Goal: Task Accomplishment & Management: Use online tool/utility

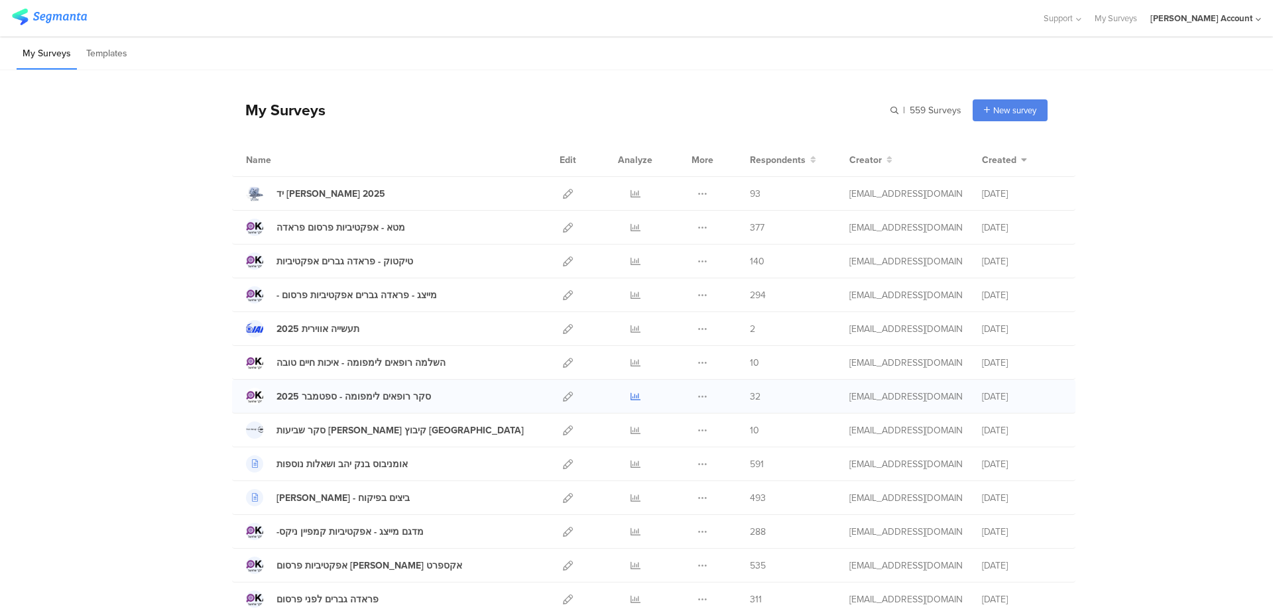
click at [633, 392] on icon at bounding box center [636, 397] width 10 height 10
click at [631, 191] on icon at bounding box center [636, 194] width 10 height 10
click at [631, 397] on icon at bounding box center [636, 397] width 10 height 10
click at [590, 609] on div "פראדה גברים לפני פרסום Duplicate Export 311" at bounding box center [654, 600] width 844 height 34
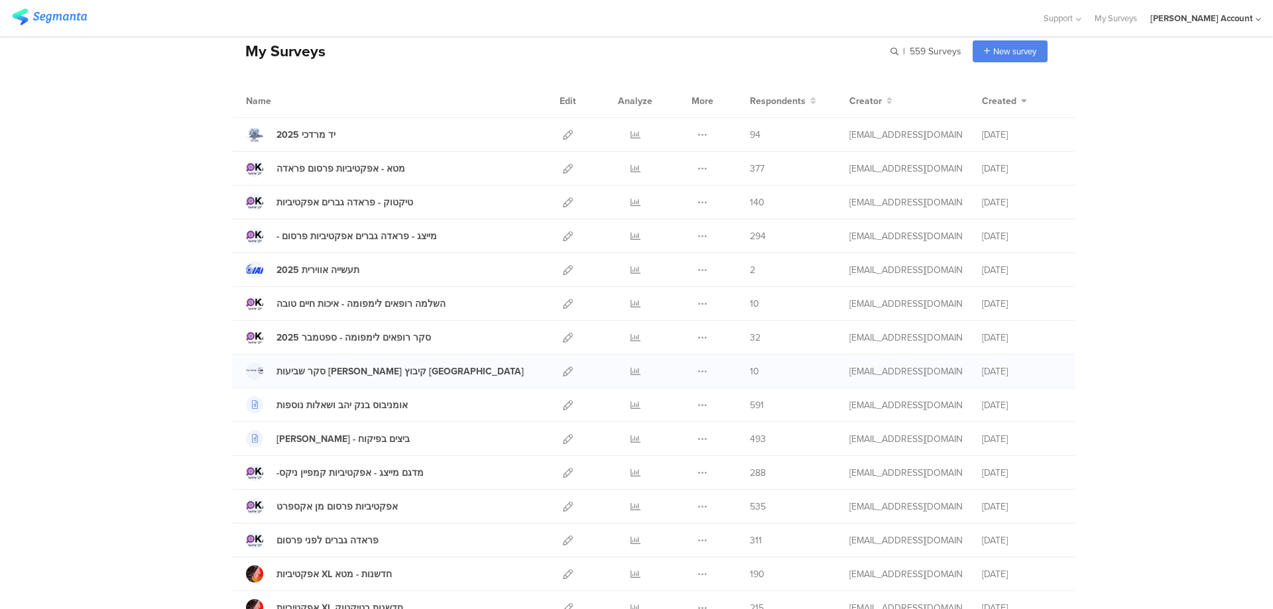
scroll to position [88, 0]
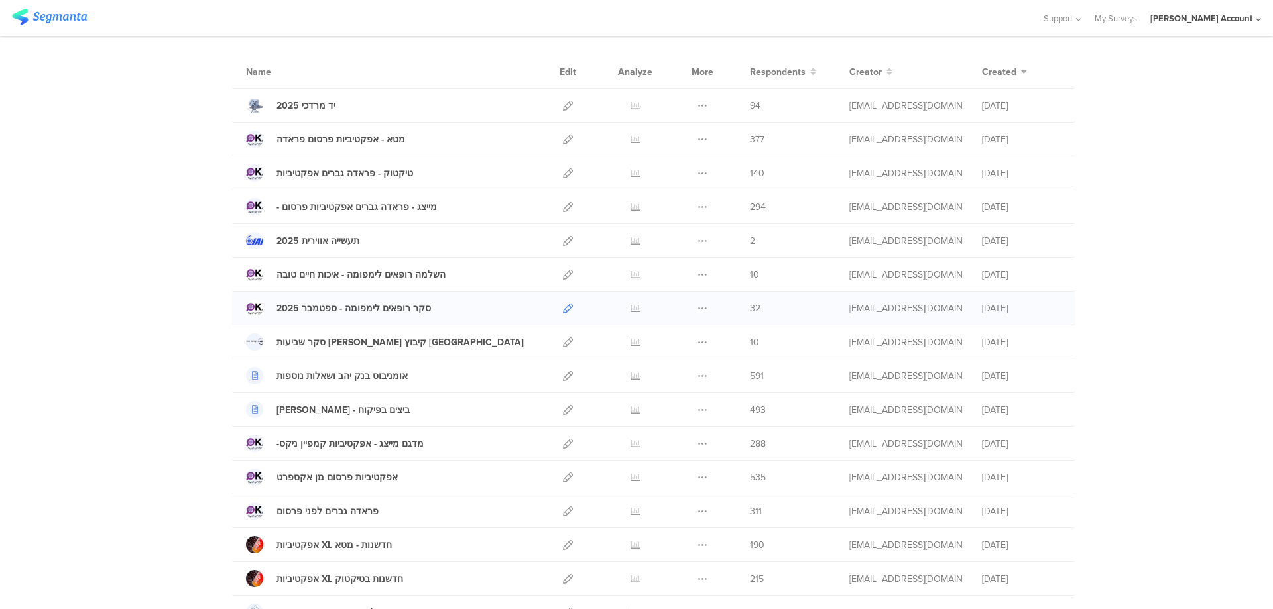
click at [564, 310] on icon at bounding box center [568, 309] width 10 height 10
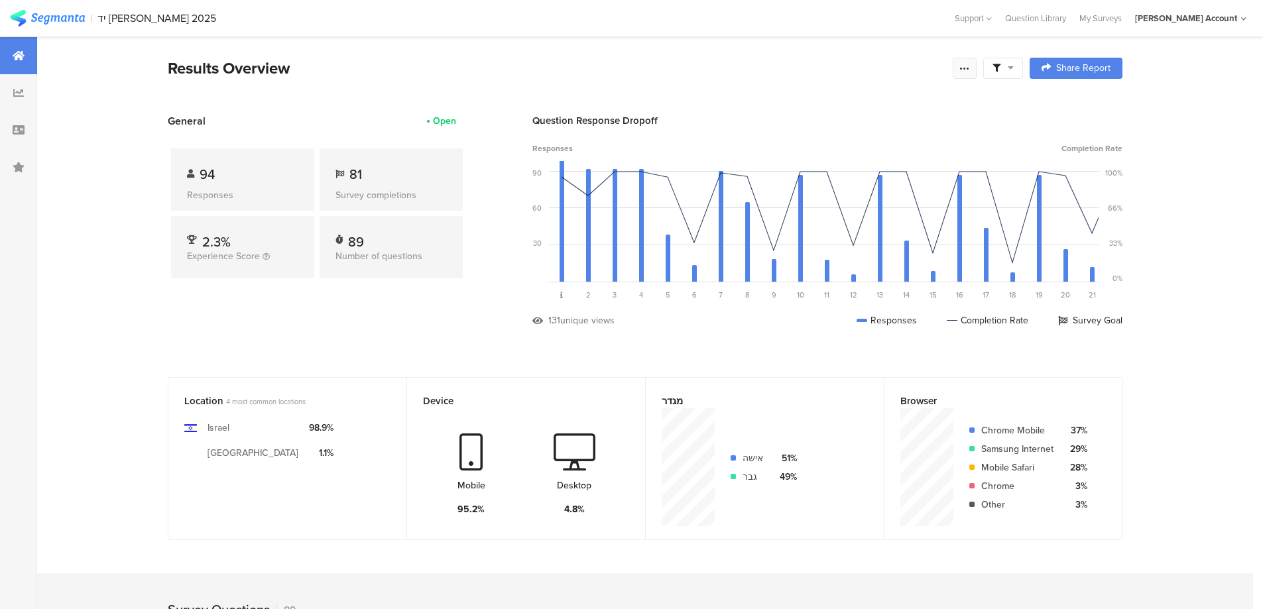
click at [977, 68] on div at bounding box center [965, 68] width 24 height 21
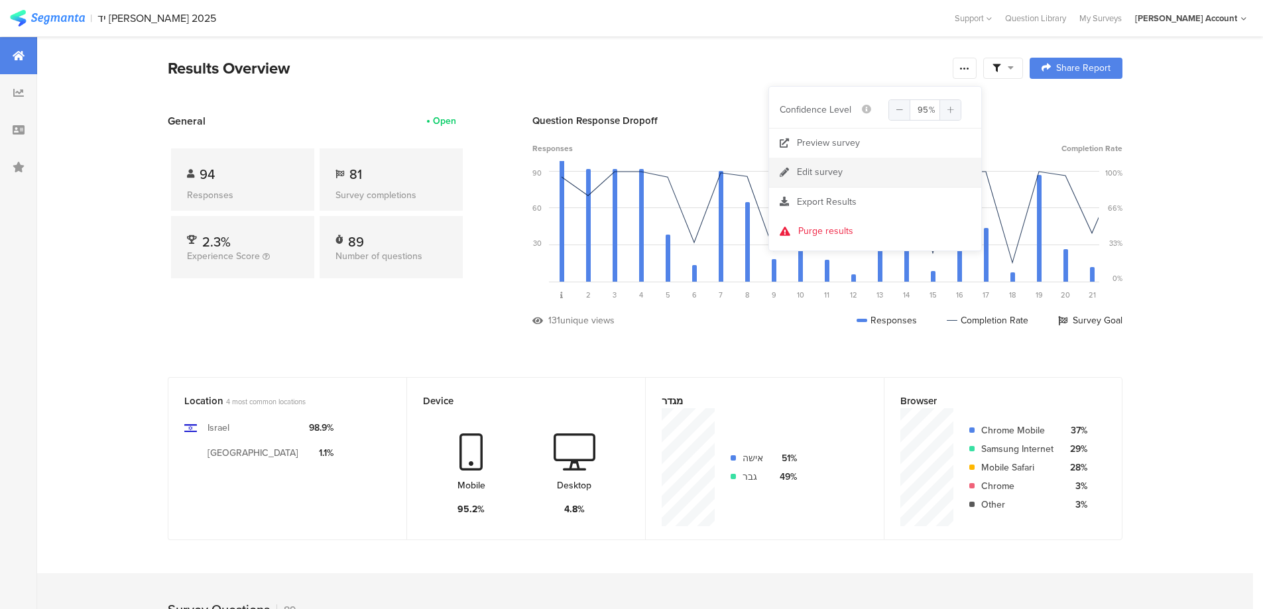
click at [845, 174] on link "Edit survey" at bounding box center [875, 172] width 212 height 29
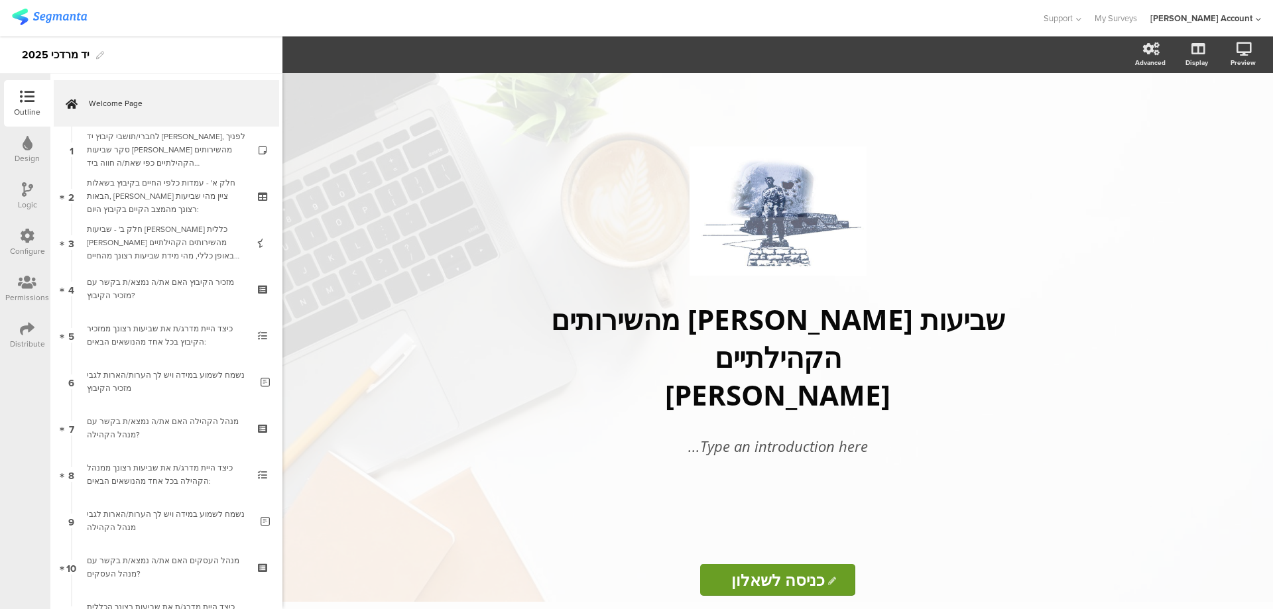
click at [22, 337] on div at bounding box center [27, 330] width 15 height 17
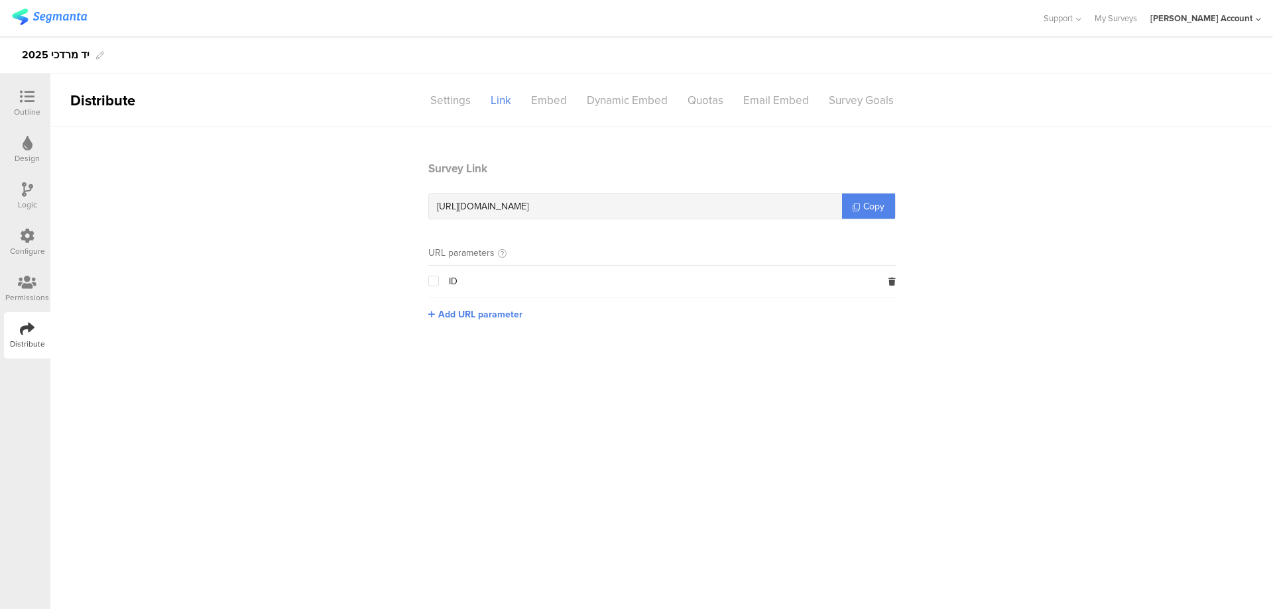
click at [529, 210] on span "[URL][DOMAIN_NAME]" at bounding box center [483, 207] width 92 height 14
click at [529, 210] on span "https://surveys.segmanta.com/f5451c" at bounding box center [483, 207] width 92 height 14
copy div "https://surveys.segmanta.com/f5451c"
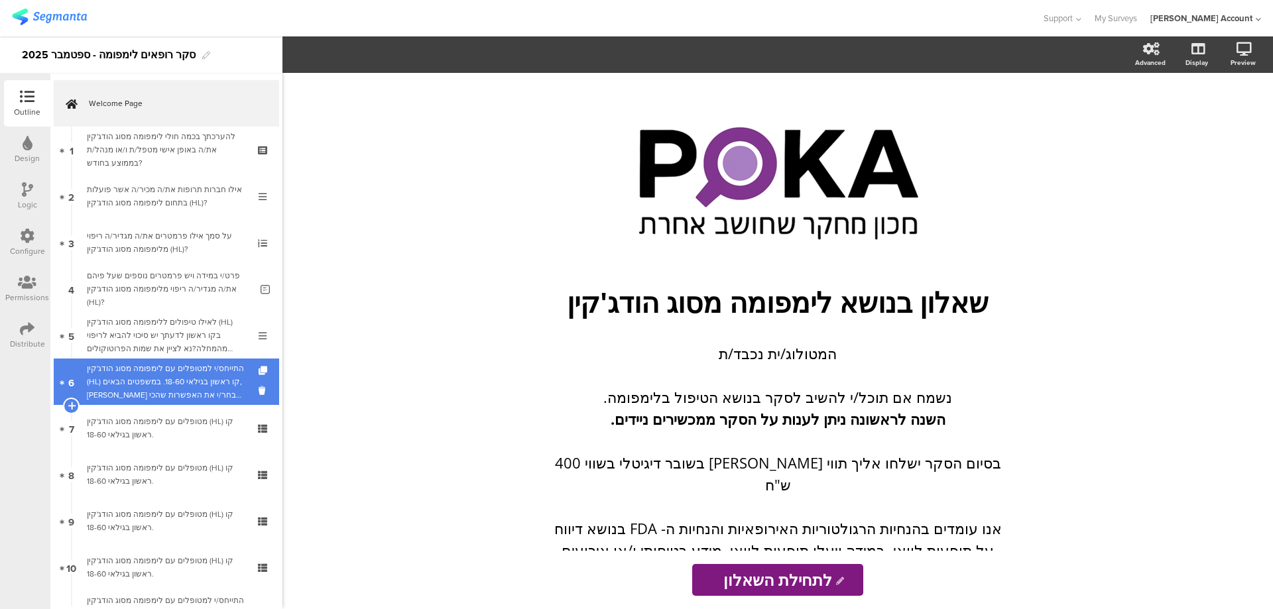
click at [225, 372] on div "התייחס/י למטופלים עם לימפומה מסוג הודג'קין (HL) קו ראשון בגילאי 18-60. במשפטים …" at bounding box center [166, 382] width 159 height 40
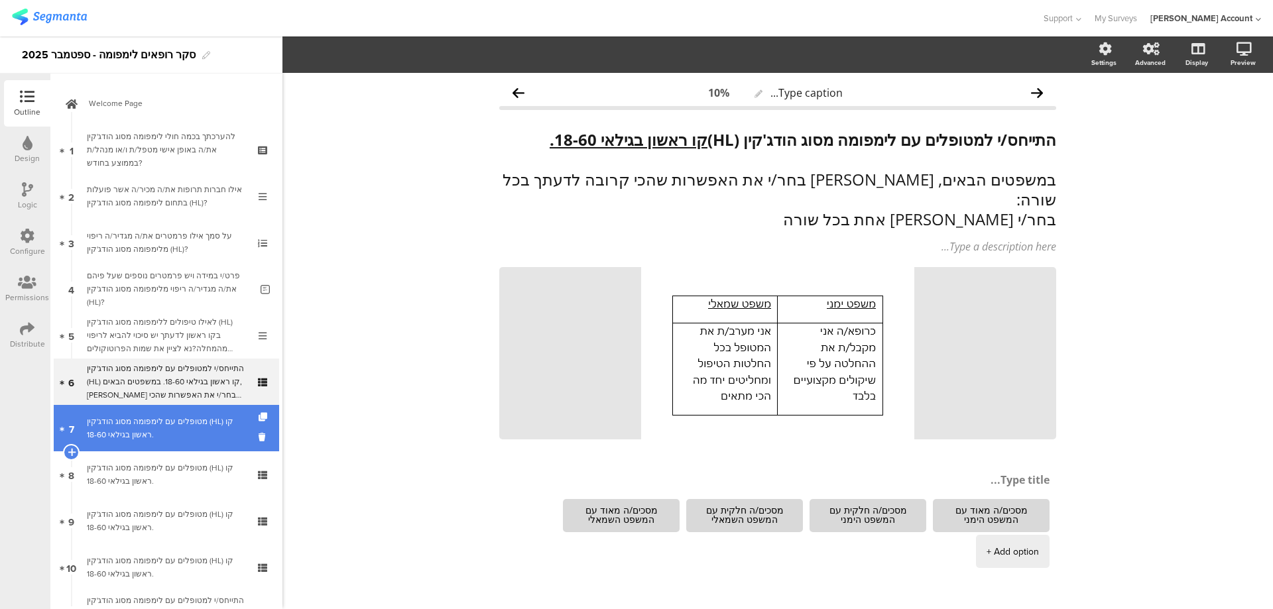
click at [203, 430] on div "מטופלים עם לימפומה מסוג הודג'קין (HL) קו ראשון בגילאי 18-60." at bounding box center [166, 428] width 159 height 27
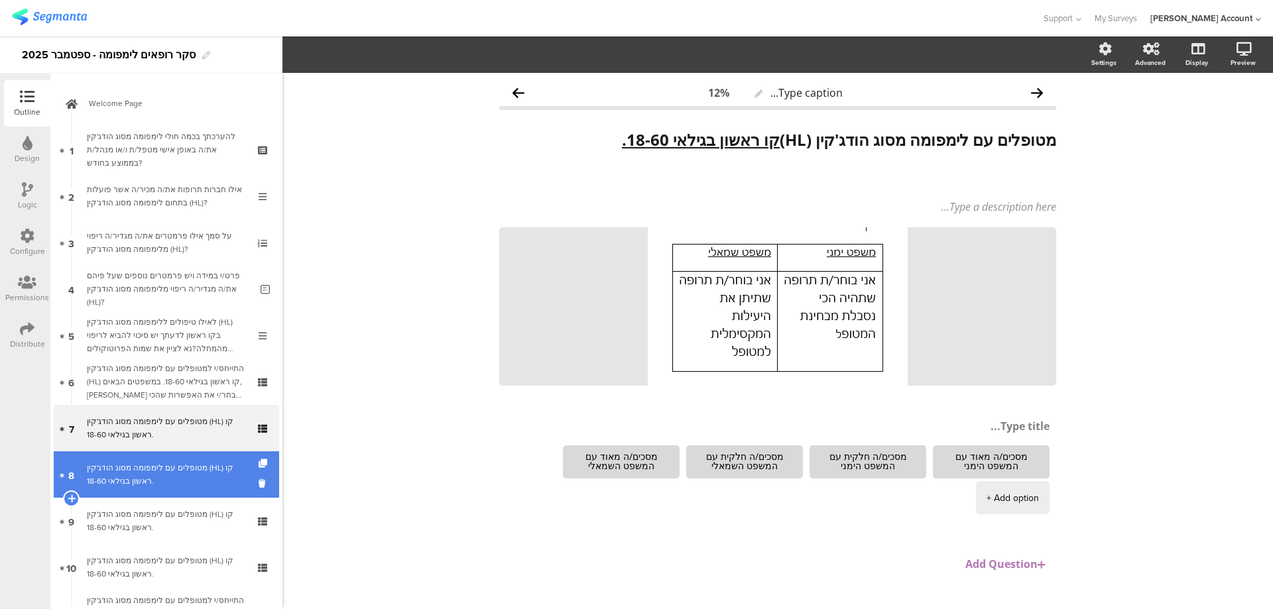
click at [198, 461] on link "8 מטופלים עם לימפומה מסוג הודג'קין (HL) קו ראשון בגילאי 18-60." at bounding box center [166, 475] width 225 height 46
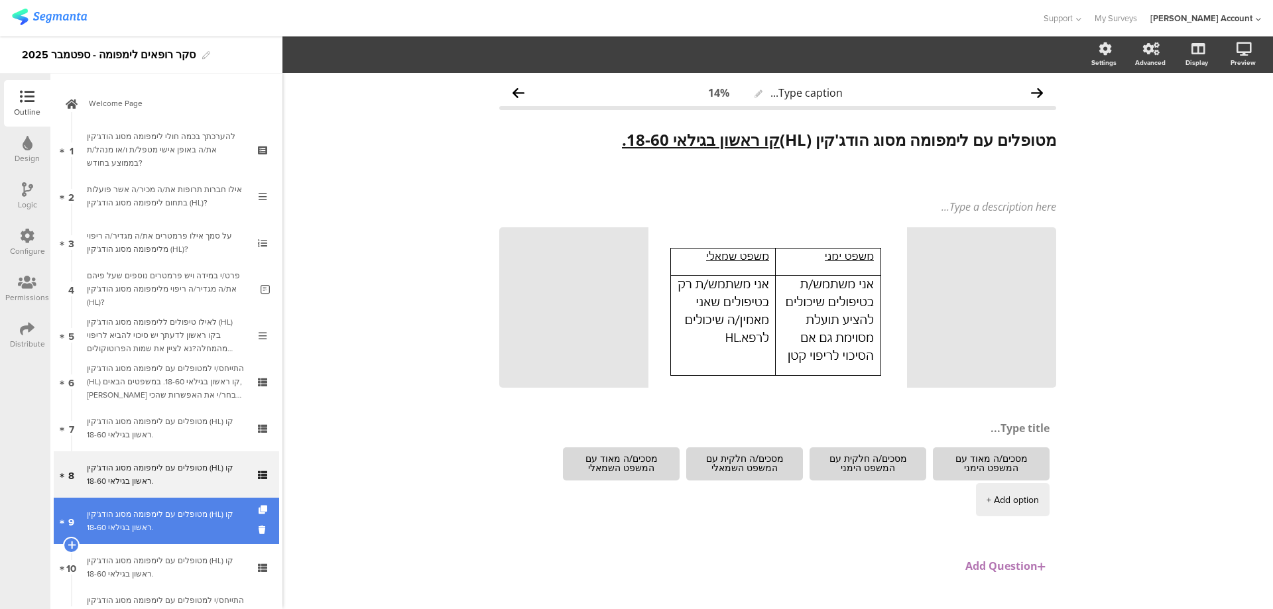
click at [204, 511] on div "מטופלים עם לימפומה מסוג הודג'קין (HL) קו ראשון בגילאי 18-60." at bounding box center [166, 521] width 159 height 27
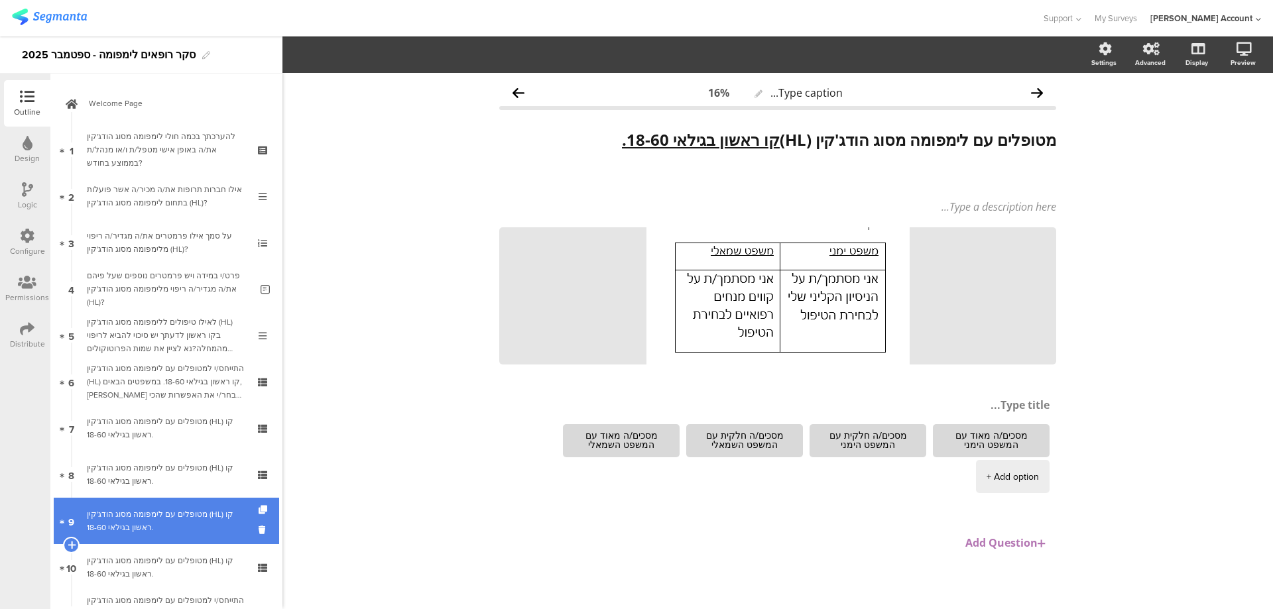
scroll to position [88, 0]
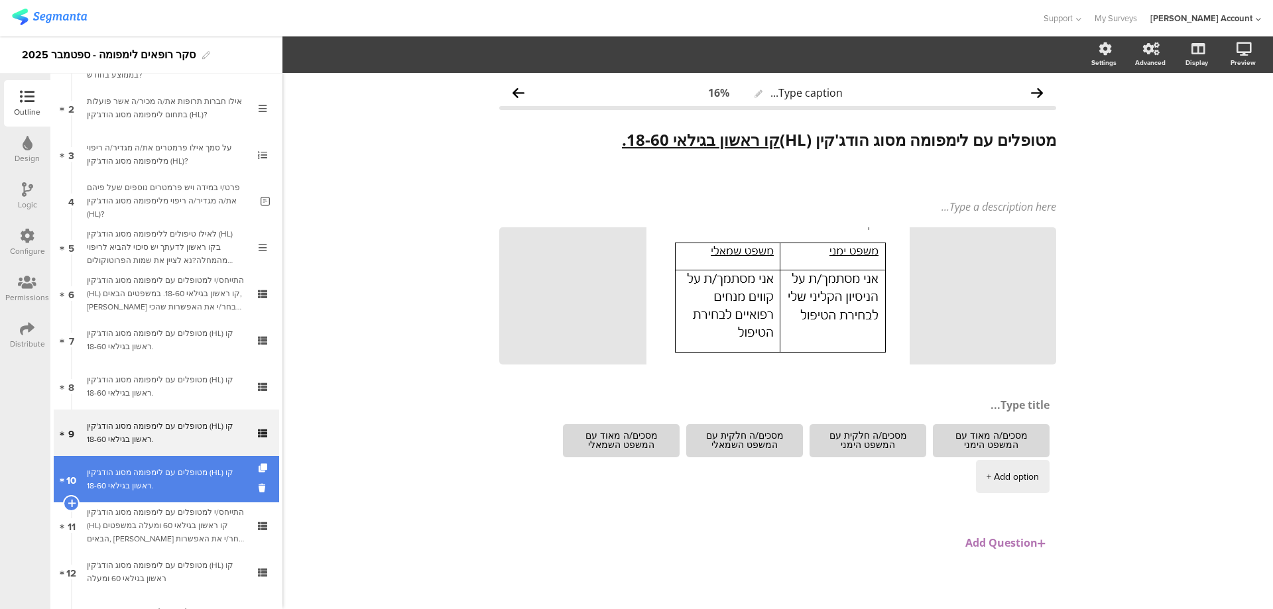
click at [212, 483] on div "מטופלים עם לימפומה מסוג הודג'קין (HL) קו ראשון בגילאי 18-60." at bounding box center [166, 479] width 159 height 27
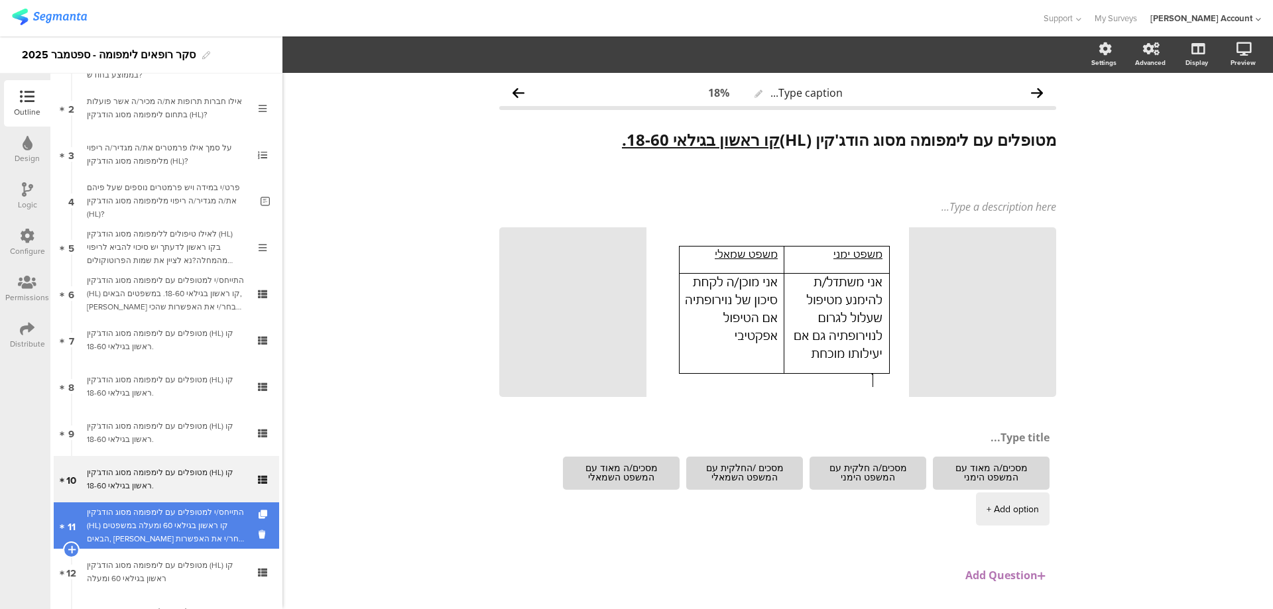
click at [214, 508] on div "התייחס/י למטופלים עם לימפומה מסוג הודג'קין (HL) קו ראשון בגילאי 60 ומעלה במשפטי…" at bounding box center [166, 526] width 159 height 40
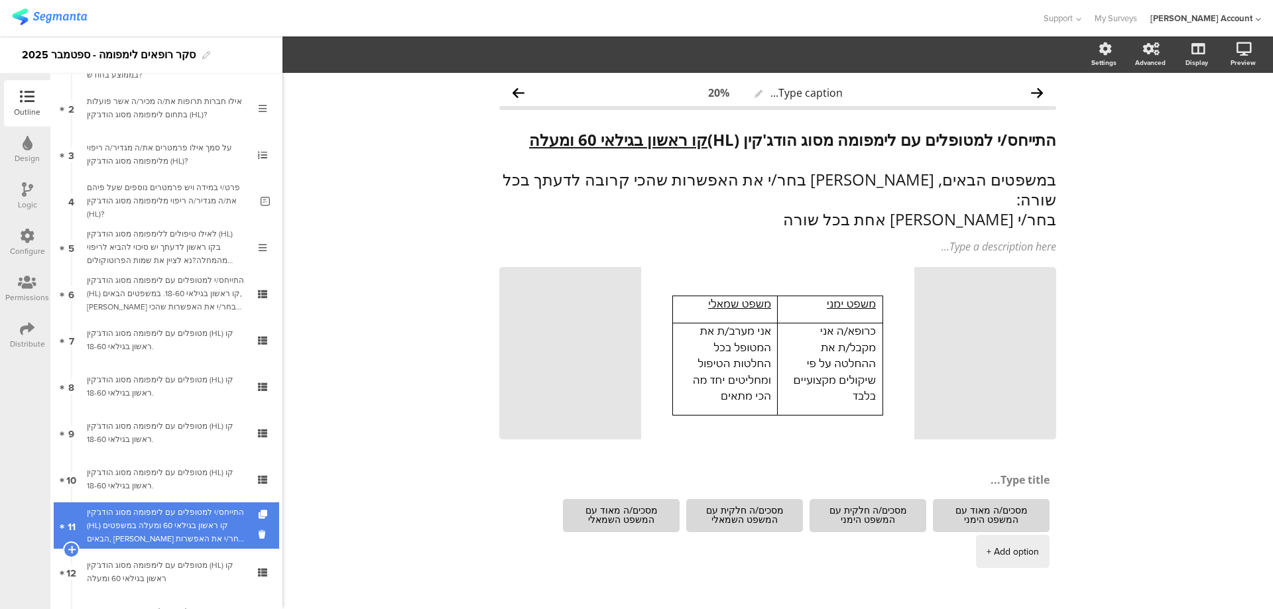
click at [202, 541] on div "התייחס/י למטופלים עם לימפומה מסוג הודג'קין (HL) קו ראשון בגילאי 60 ומעלה במשפטי…" at bounding box center [166, 526] width 159 height 40
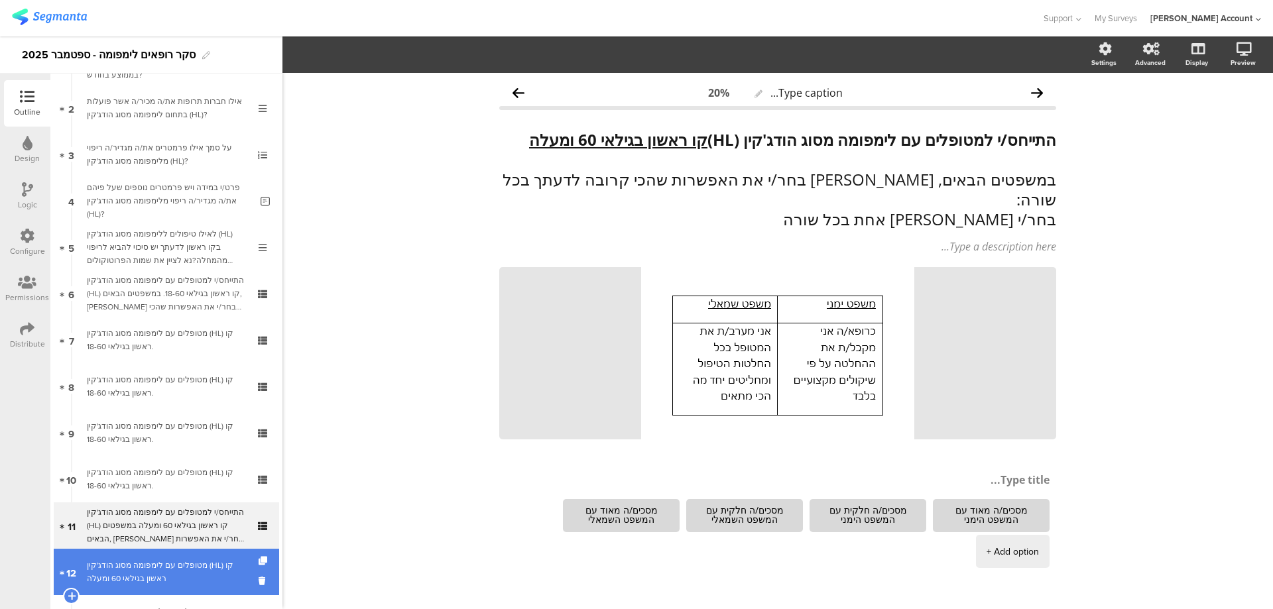
click at [216, 558] on link "12 מטופלים עם לימפומה מסוג הודג'קין (HL) קו ראשון בגילאי 60 ומעלה" at bounding box center [166, 572] width 225 height 46
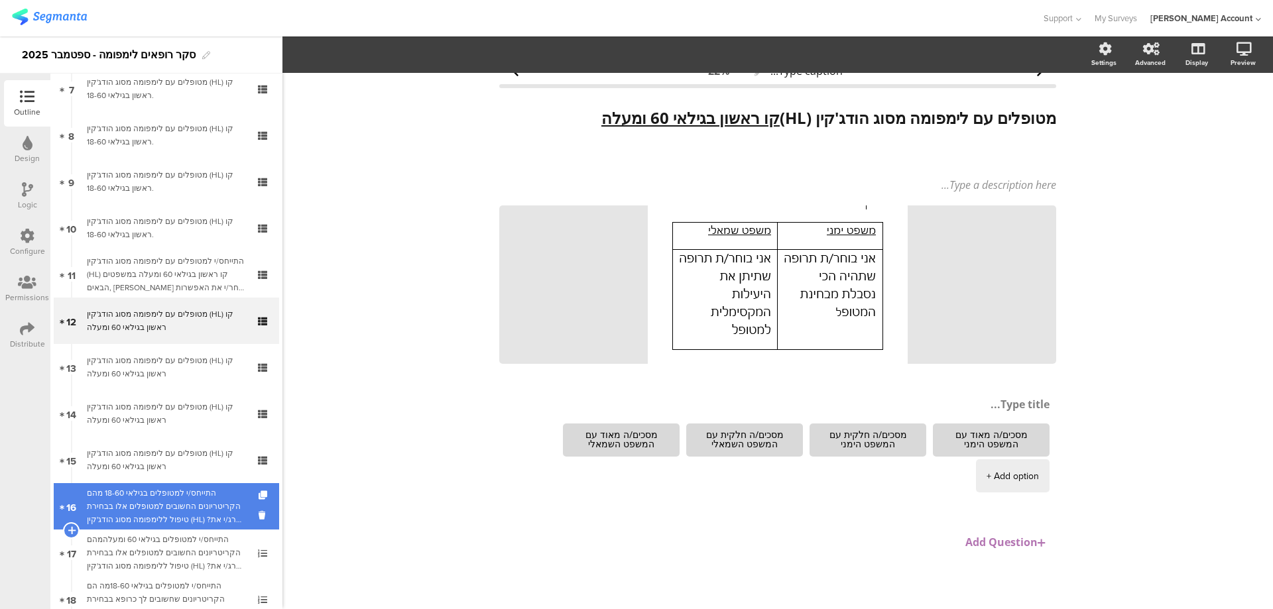
scroll to position [353, 0]
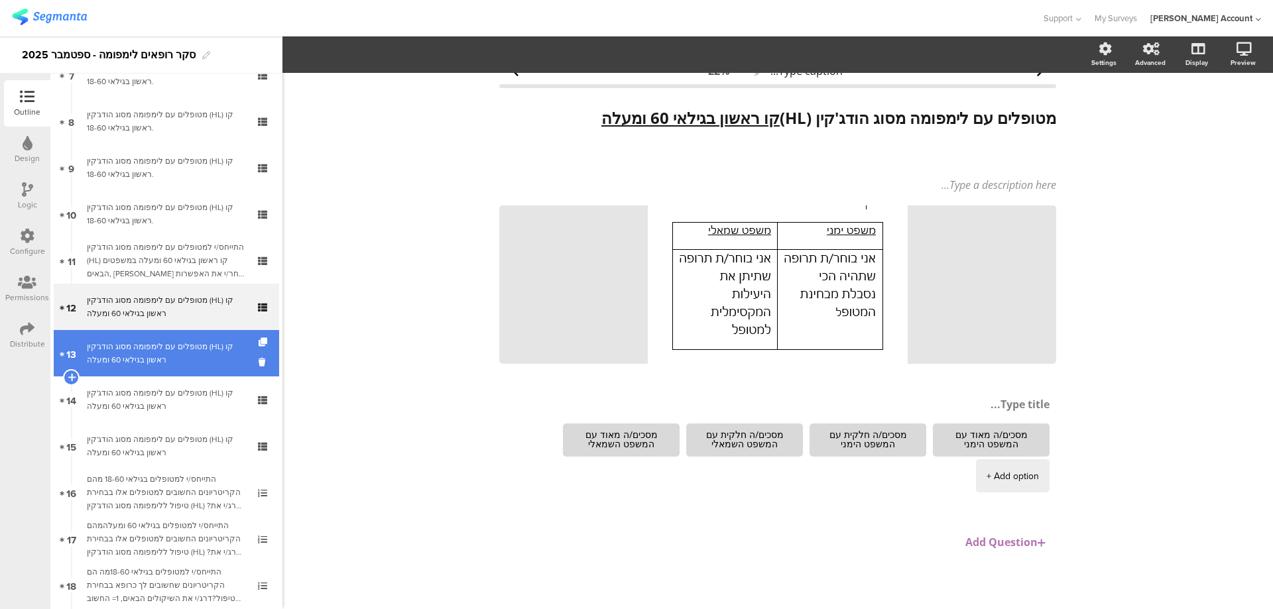
click at [208, 361] on div "מטופלים עם לימפומה מסוג הודג'קין (HL) קו ראשון בגילאי 60 ומעלה" at bounding box center [166, 353] width 159 height 27
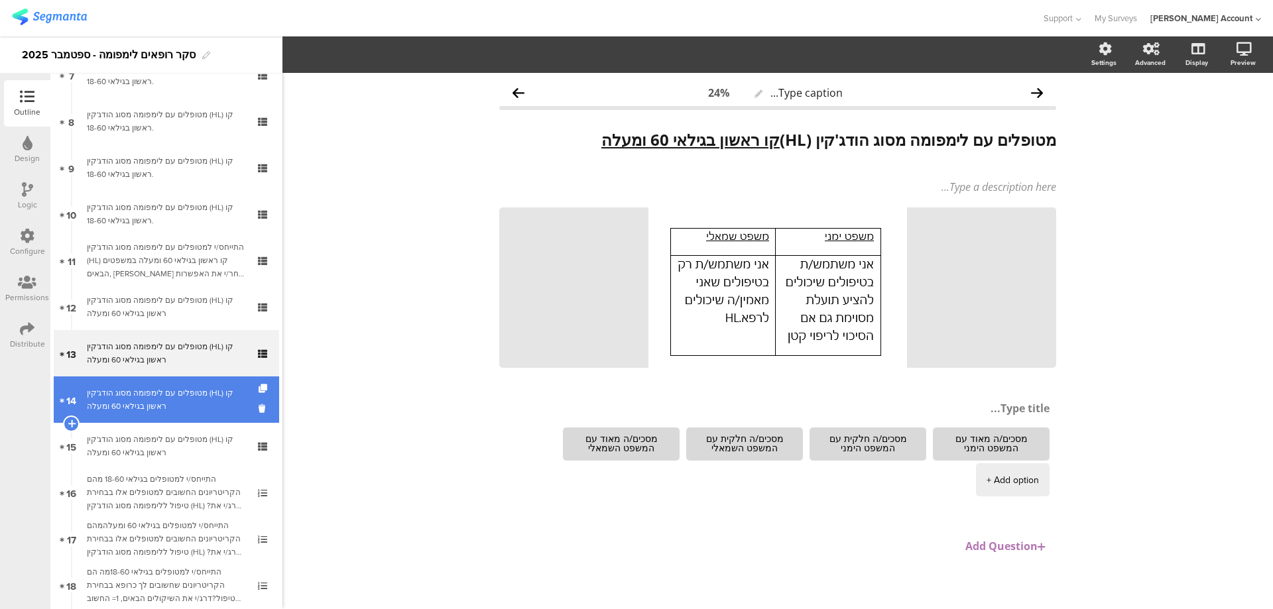
click at [199, 385] on link "14 מטופלים עם לימפומה מסוג הודג'קין (HL) קו ראשון בגילאי 60 ומעלה" at bounding box center [166, 400] width 225 height 46
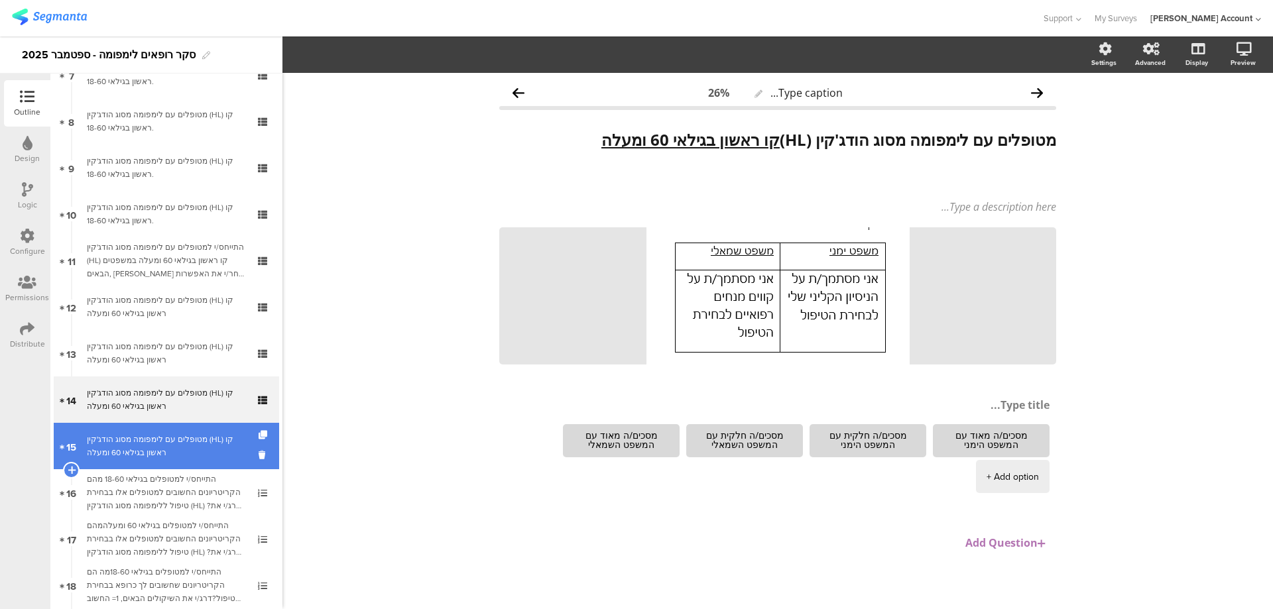
click at [196, 434] on div "מטופלים עם לימפומה מסוג הודג'קין (HL) קו ראשון בגילאי 60 ומעלה" at bounding box center [166, 446] width 159 height 27
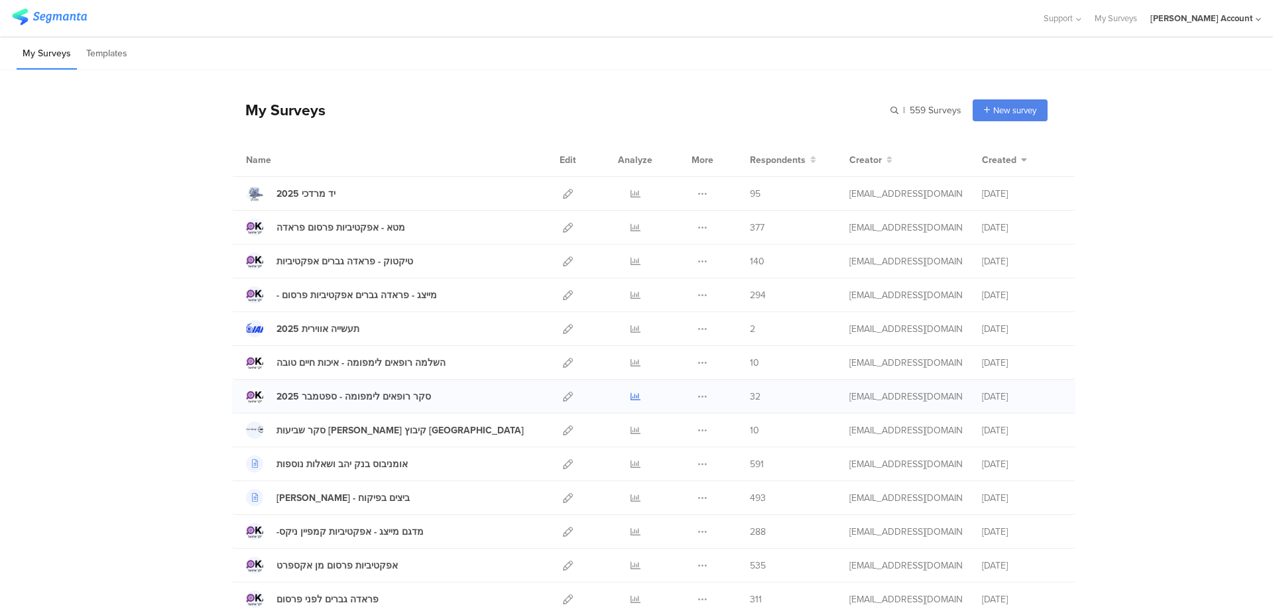
click at [633, 396] on icon at bounding box center [636, 397] width 10 height 10
click at [564, 328] on icon at bounding box center [568, 329] width 10 height 10
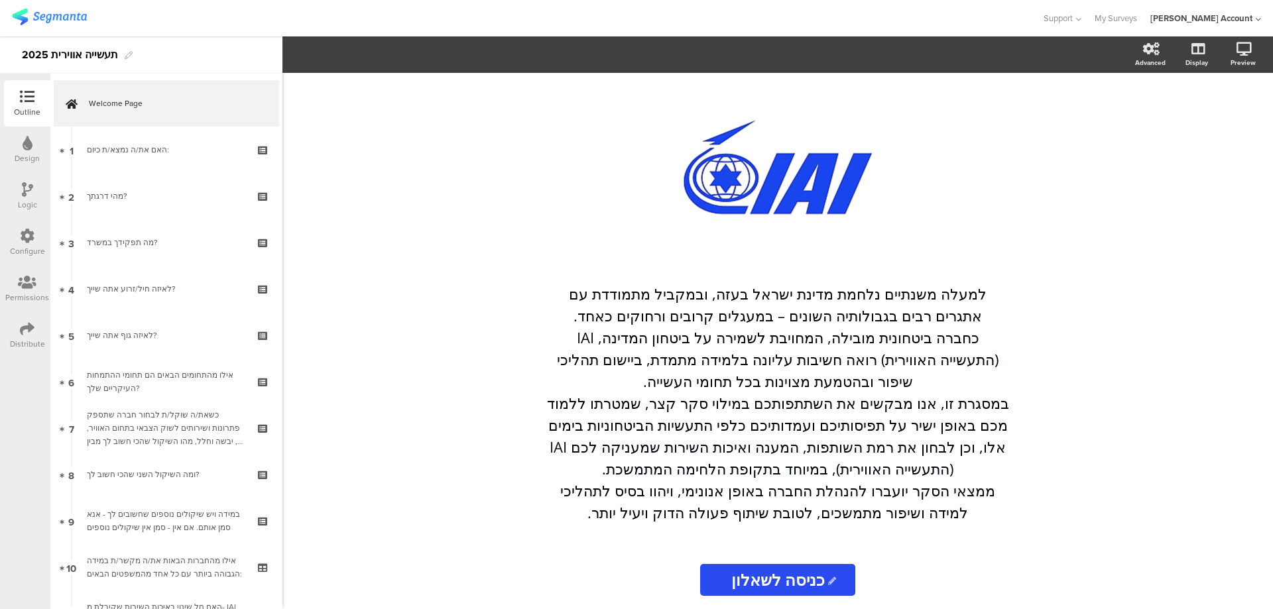
click at [26, 153] on div "Design" at bounding box center [27, 159] width 25 height 12
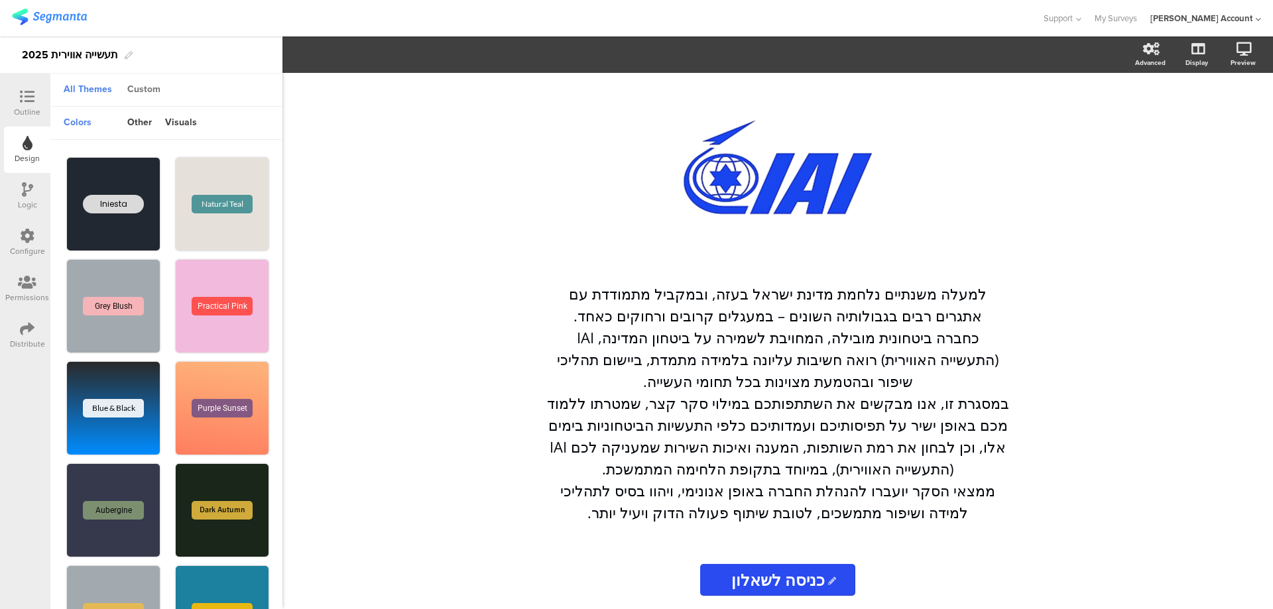
click at [156, 88] on div "Custom" at bounding box center [144, 90] width 46 height 23
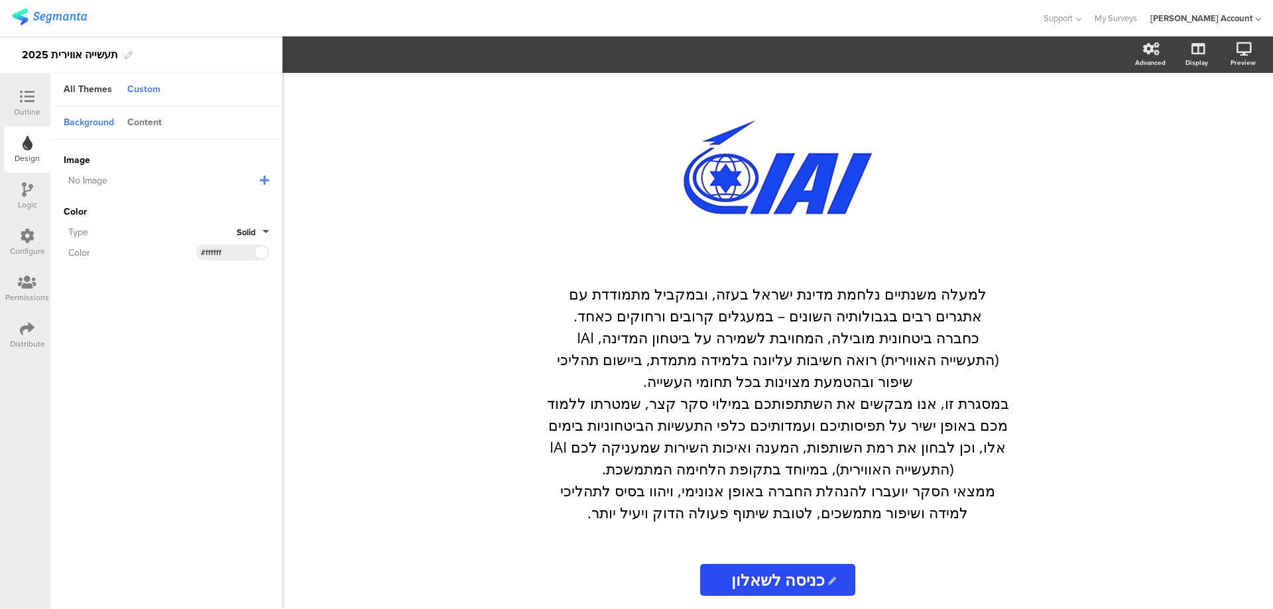
click at [146, 117] on div "Content" at bounding box center [145, 123] width 48 height 23
click at [86, 127] on div "Background" at bounding box center [89, 123] width 64 height 23
click at [269, 178] on icon at bounding box center [264, 180] width 9 height 11
click at [101, 245] on span "Upload File" at bounding box center [88, 248] width 49 height 14
click at [98, 242] on span "Upload File" at bounding box center [88, 248] width 49 height 14
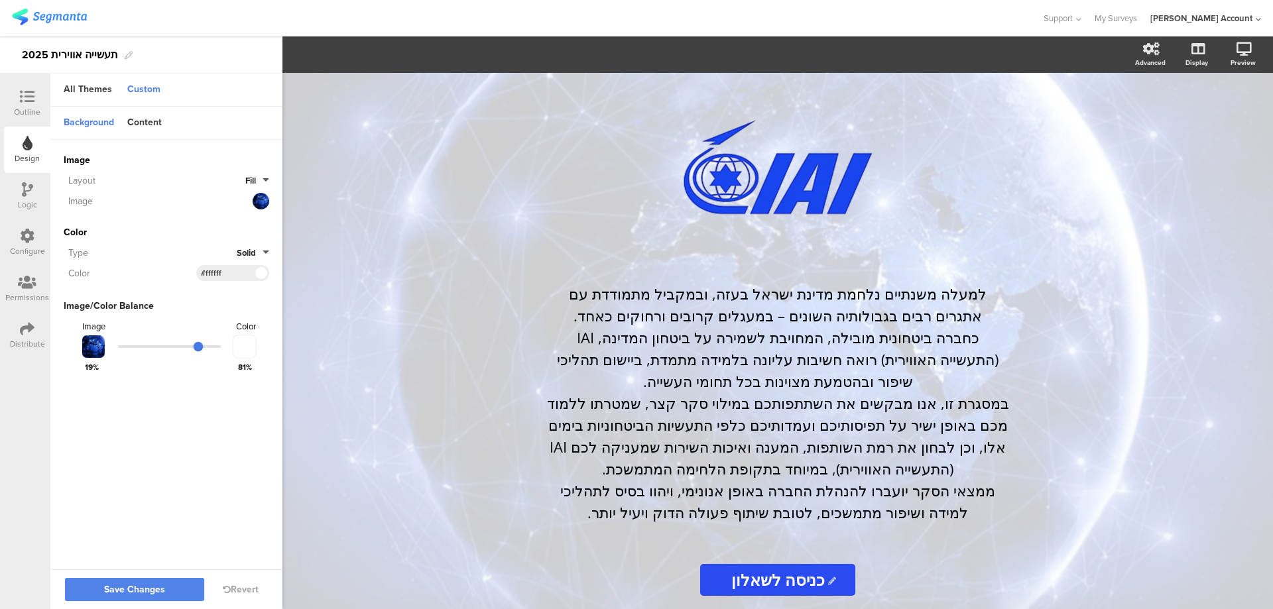
drag, startPoint x: 184, startPoint y: 343, endPoint x: 198, endPoint y: 344, distance: 14.6
click at [198, 346] on input "range" at bounding box center [169, 347] width 103 height 3
click at [117, 590] on span "Save Changes" at bounding box center [134, 590] width 61 height 0
click at [253, 178] on span "Fill" at bounding box center [250, 180] width 11 height 13
click at [219, 263] on button "Centered" at bounding box center [219, 267] width 99 height 28
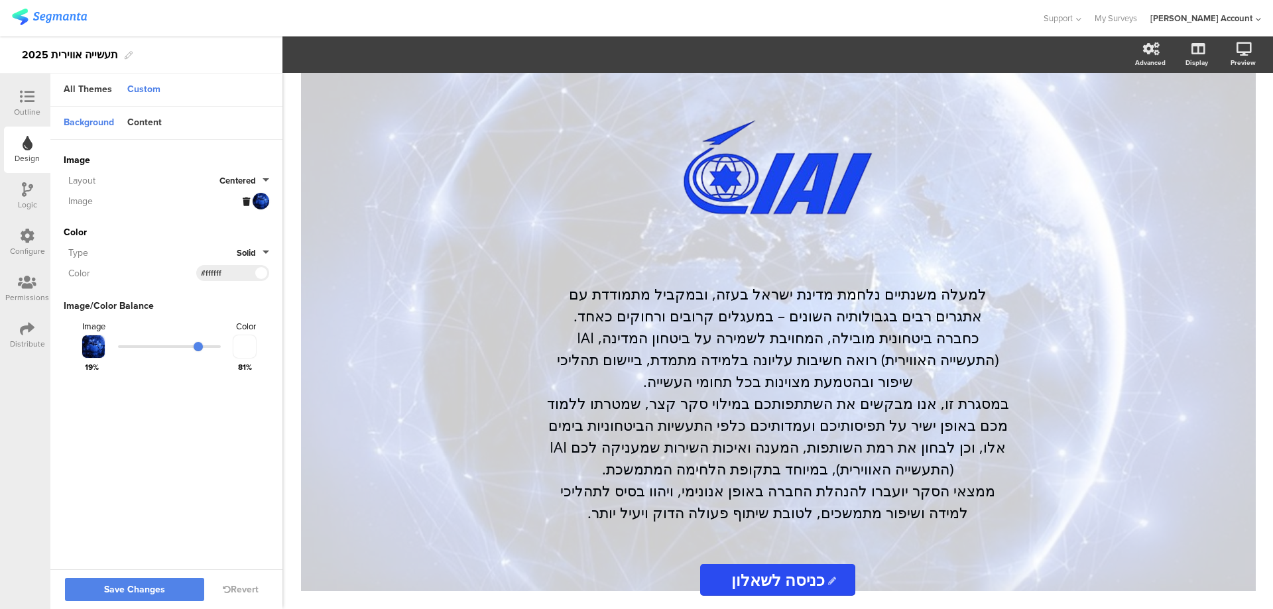
click at [255, 177] on span "Centered" at bounding box center [238, 180] width 36 height 13
click at [213, 288] on button "Fit" at bounding box center [219, 295] width 99 height 28
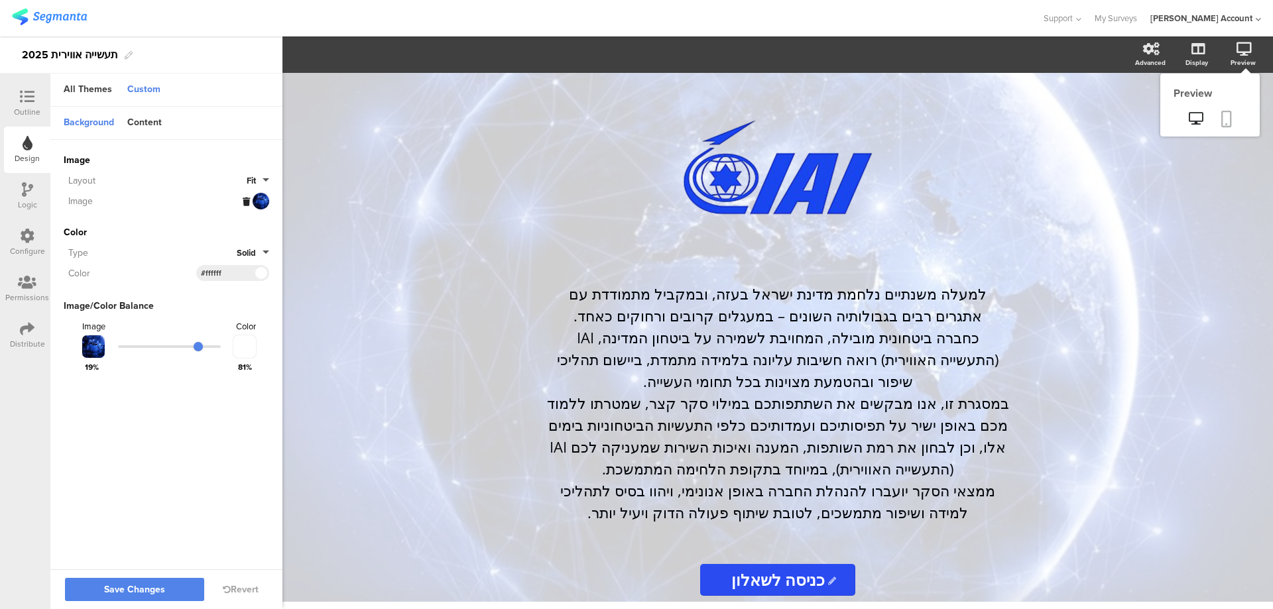
click at [1228, 111] on icon at bounding box center [1227, 119] width 11 height 17
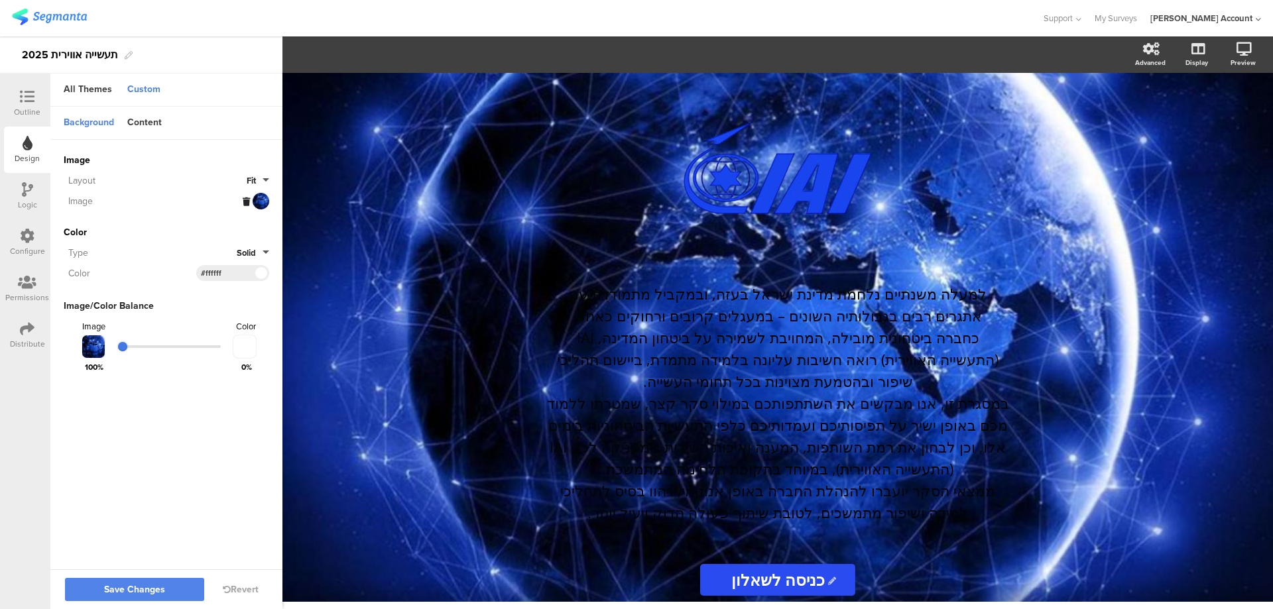
drag, startPoint x: 197, startPoint y: 344, endPoint x: 119, endPoint y: 344, distance: 77.6
click at [119, 346] on input "range" at bounding box center [169, 347] width 103 height 3
click at [147, 122] on div "Content" at bounding box center [145, 123] width 48 height 23
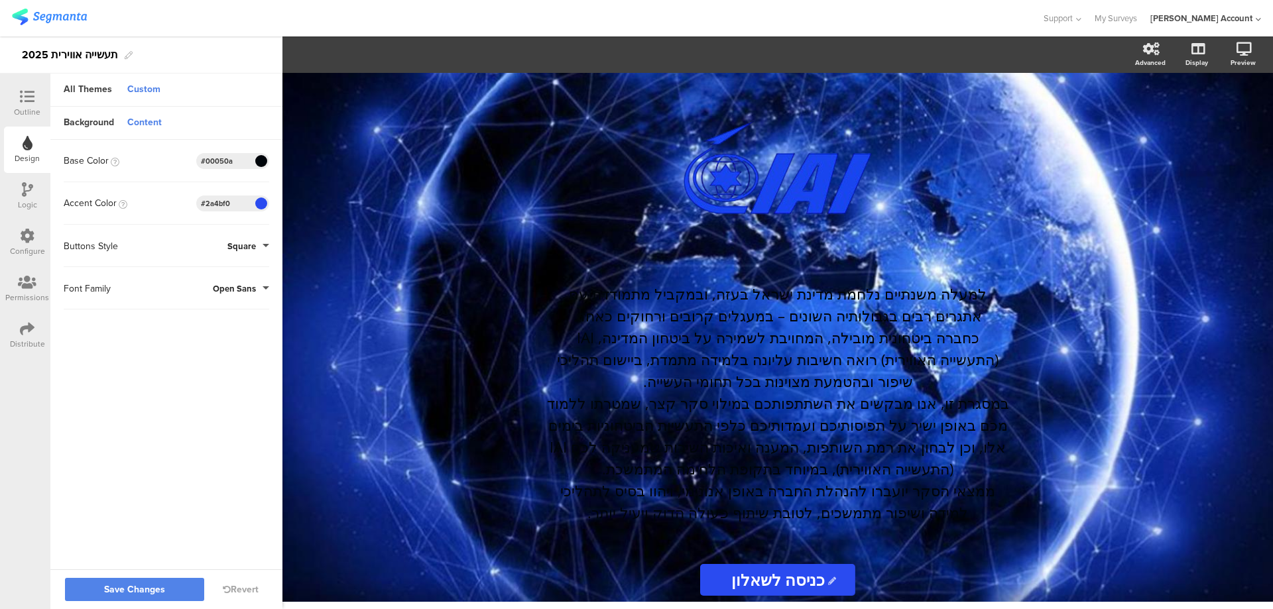
click at [262, 159] on span at bounding box center [260, 161] width 15 height 8
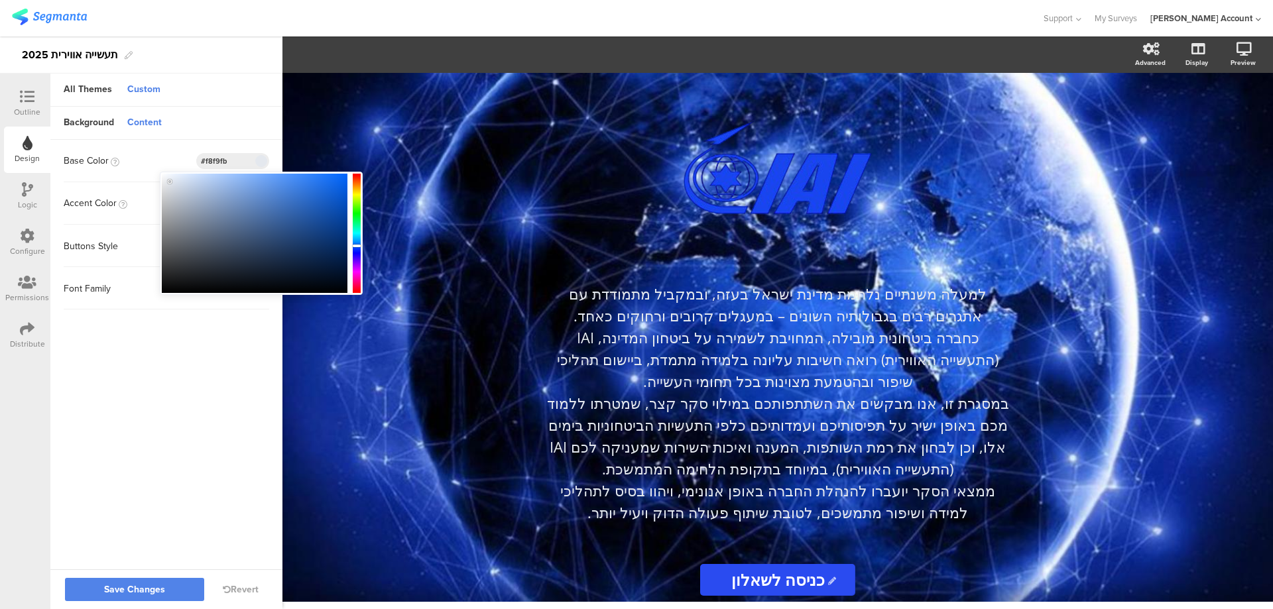
type input "#fafbfc"
drag, startPoint x: 172, startPoint y: 184, endPoint x: 163, endPoint y: 175, distance: 12.2
click at [163, 175] on div at bounding box center [255, 233] width 186 height 119
click at [222, 464] on sg-customize-design "Background Content Image Invalid URL or Upload File Layout Fit Image Color Type…" at bounding box center [166, 339] width 232 height 465
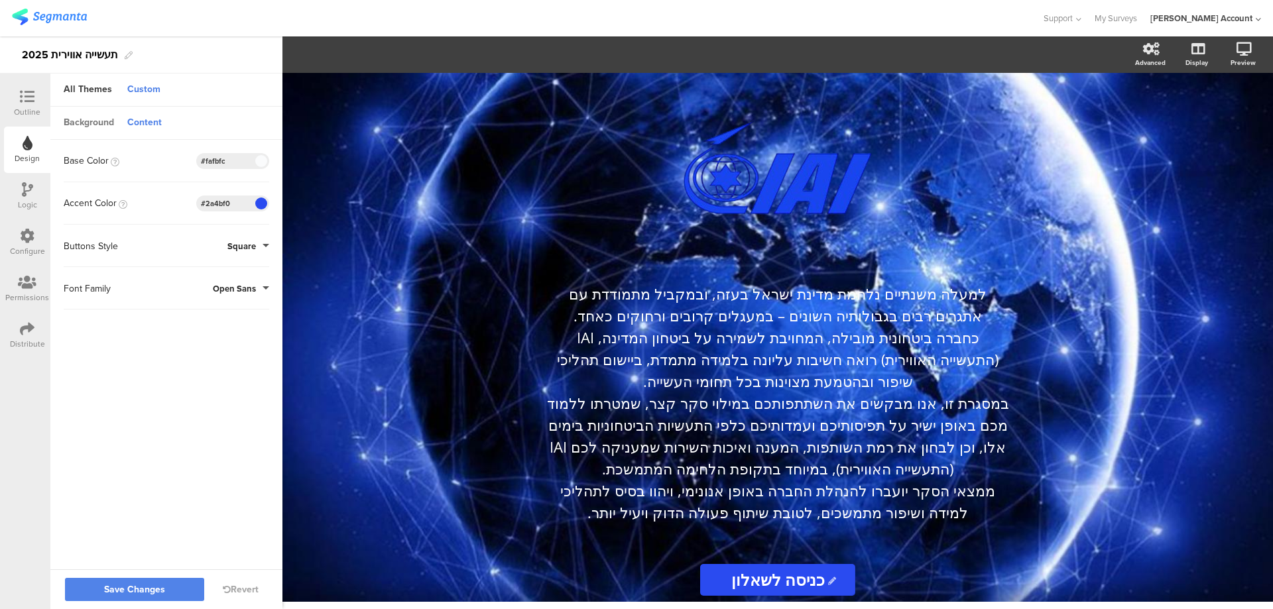
click at [101, 125] on div "Background" at bounding box center [89, 123] width 64 height 23
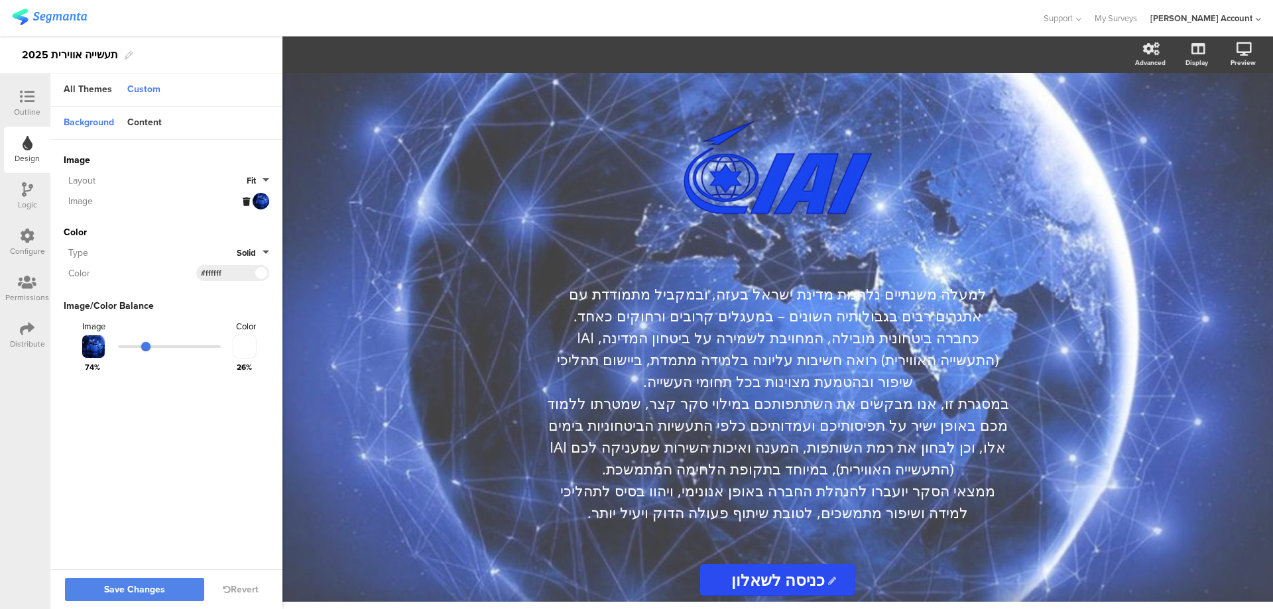
drag, startPoint x: 122, startPoint y: 344, endPoint x: 147, endPoint y: 348, distance: 25.6
click at [147, 348] on input "range" at bounding box center [169, 347] width 103 height 3
click at [155, 590] on span "Save Changes" at bounding box center [134, 590] width 61 height 0
click at [26, 104] on div at bounding box center [27, 98] width 27 height 17
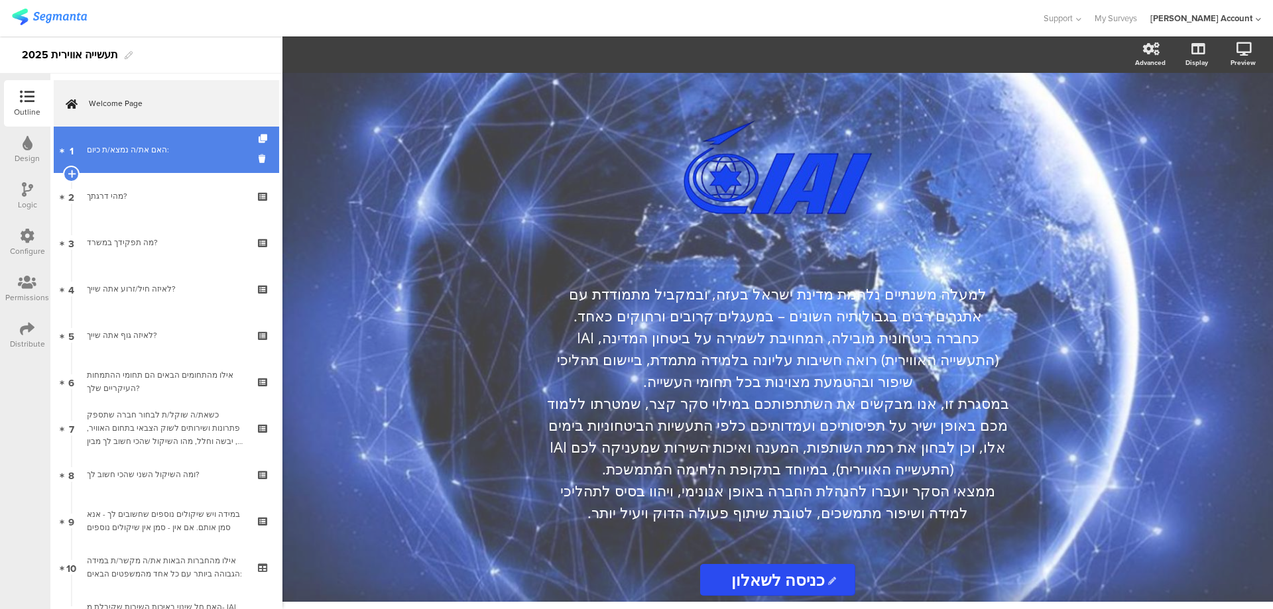
click at [119, 147] on div "האם את/ה נמצא/ת כיום:" at bounding box center [166, 149] width 159 height 13
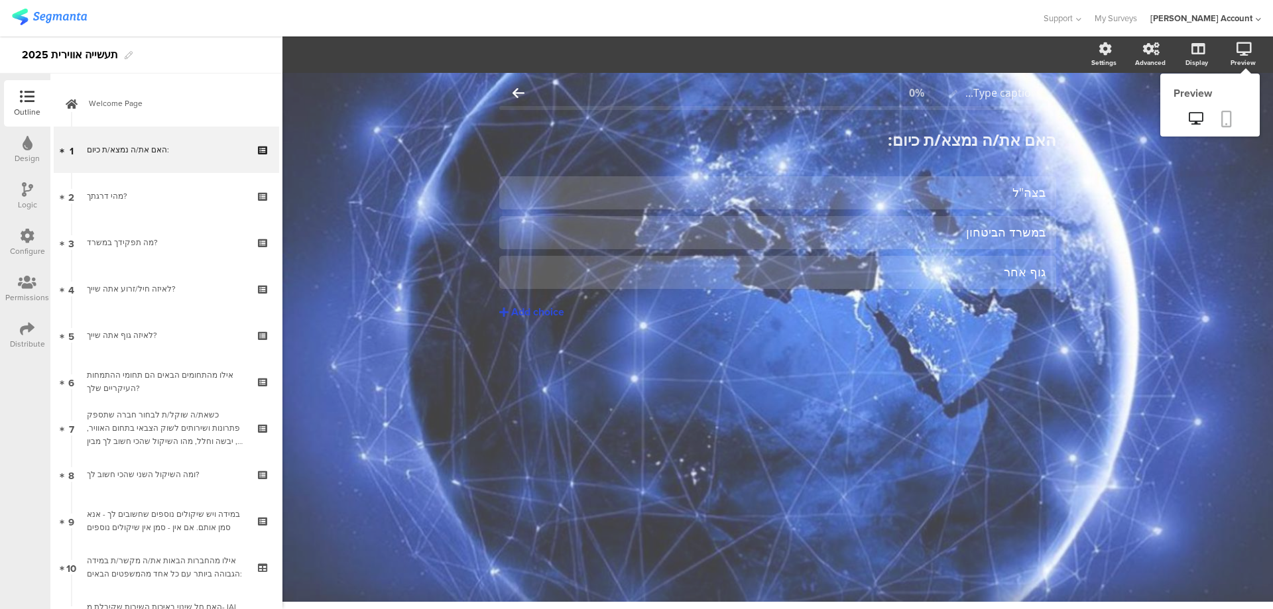
click at [1232, 113] on link at bounding box center [1226, 119] width 29 height 25
click at [30, 147] on icon at bounding box center [28, 143] width 10 height 15
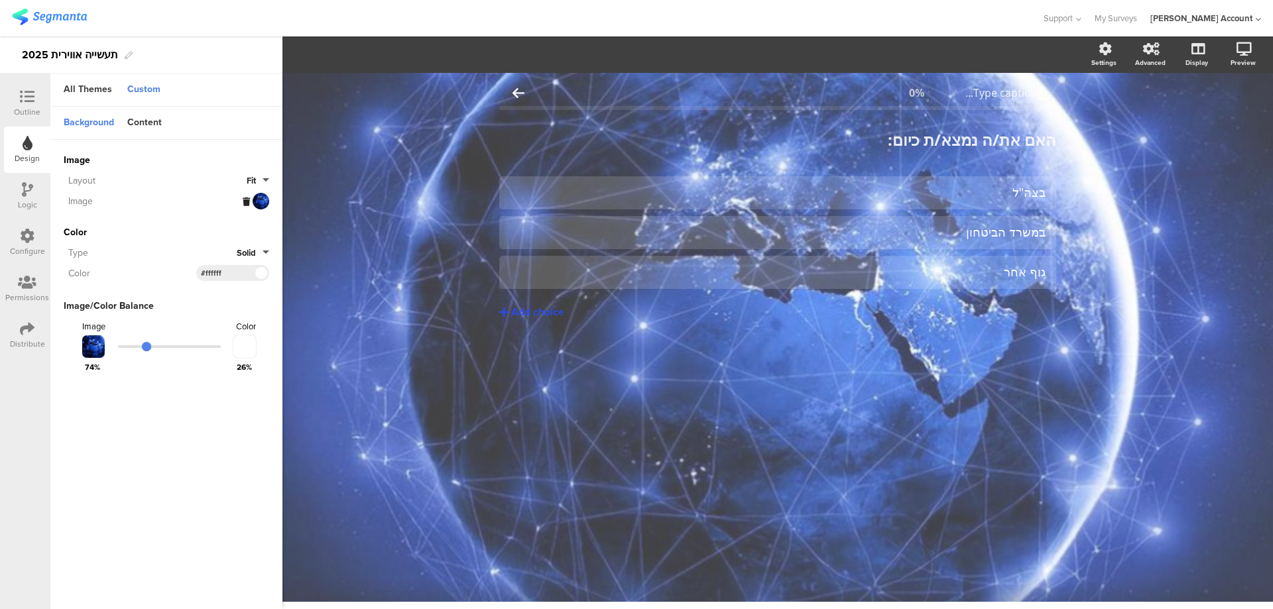
click at [259, 168] on div "Image" at bounding box center [167, 162] width 206 height 19
click at [261, 174] on button "Fit" at bounding box center [258, 180] width 23 height 13
click at [223, 205] on button "Fill" at bounding box center [219, 211] width 99 height 28
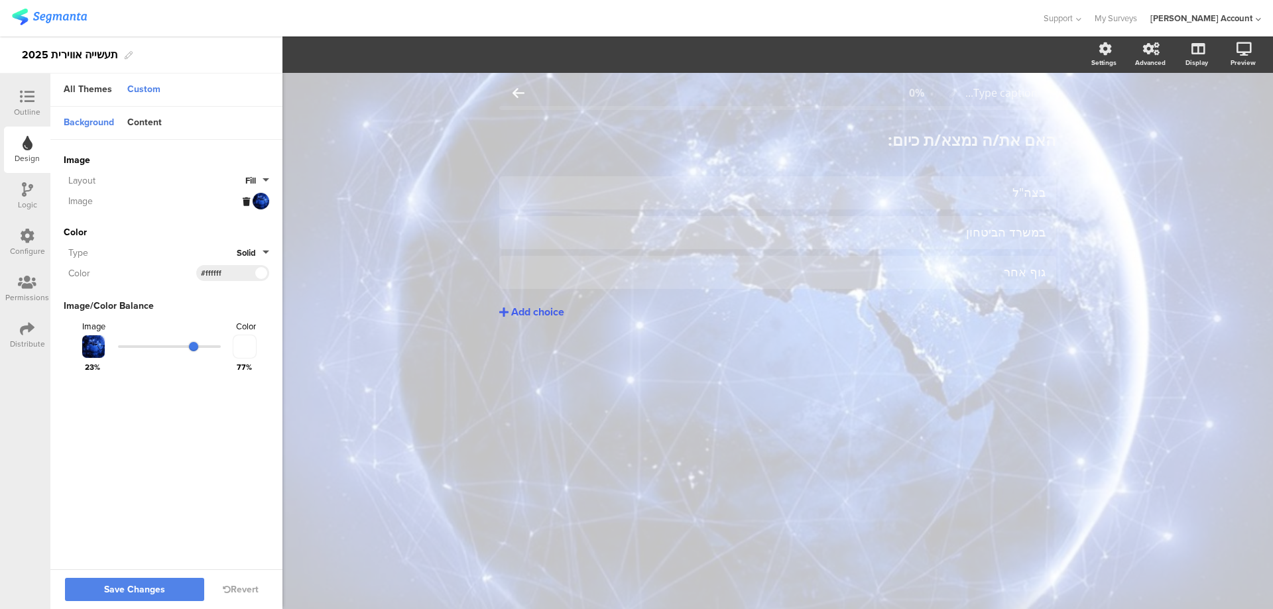
drag, startPoint x: 144, startPoint y: 344, endPoint x: 195, endPoint y: 348, distance: 51.3
click at [195, 348] on input "range" at bounding box center [169, 347] width 103 height 3
click at [258, 269] on span at bounding box center [260, 273] width 15 height 8
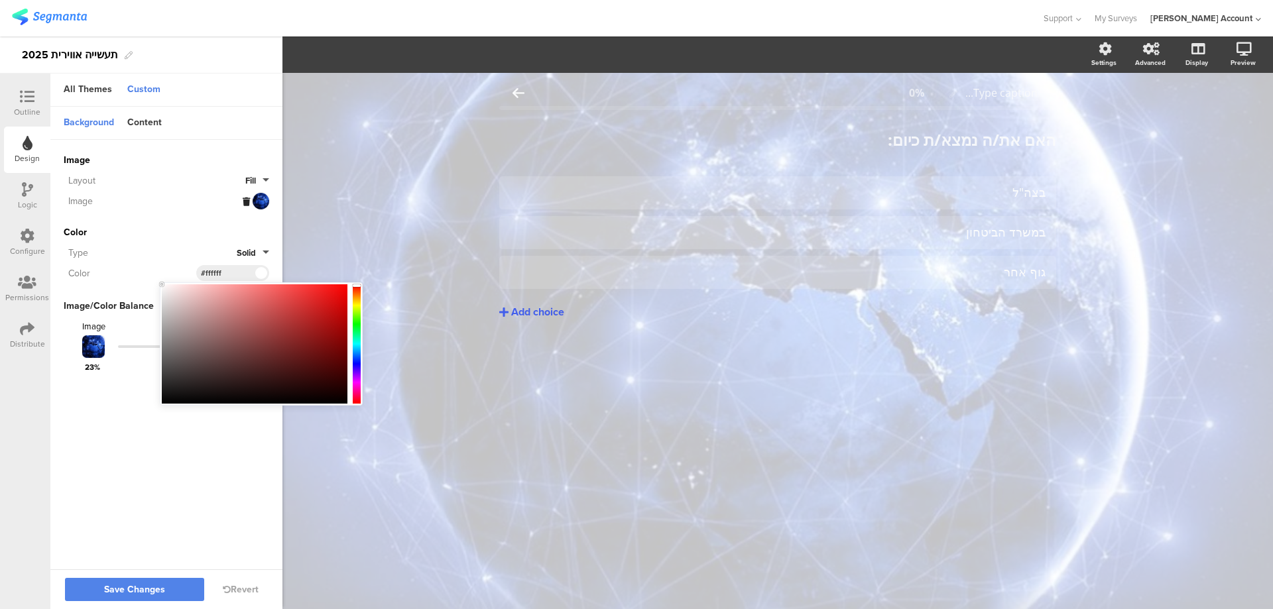
drag, startPoint x: 162, startPoint y: 283, endPoint x: 164, endPoint y: 398, distance: 115.4
click at [164, 398] on div "#FFFFFF Clear OK" at bounding box center [261, 344] width 203 height 123
click at [164, 399] on div at bounding box center [255, 344] width 186 height 119
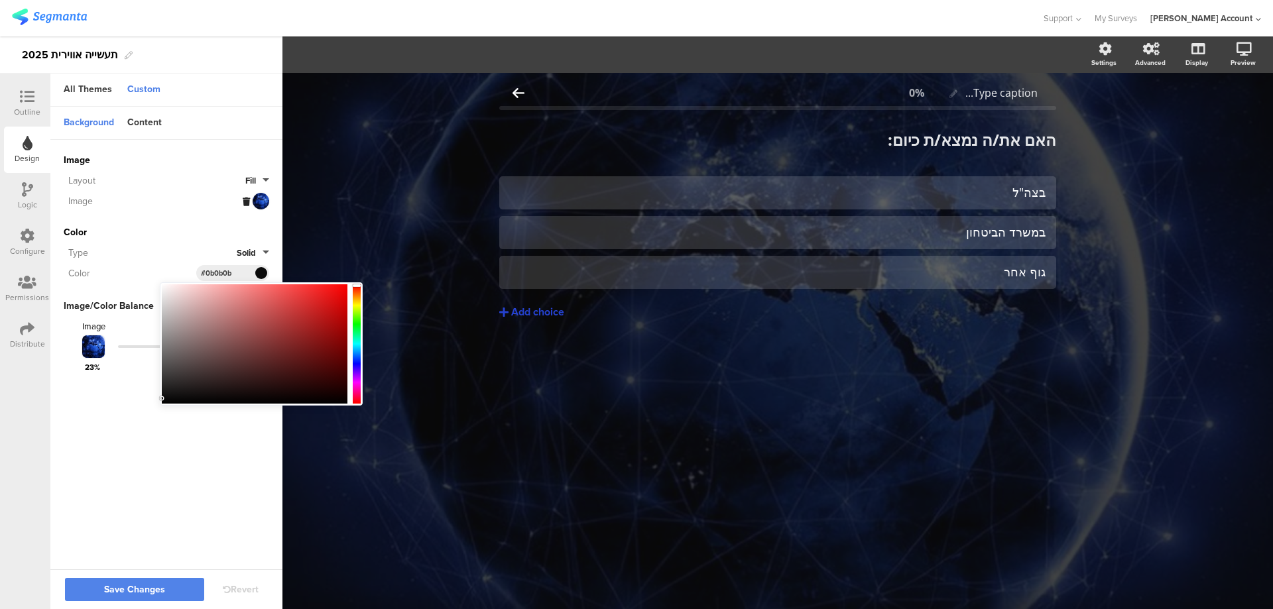
click at [243, 588] on button "Revert" at bounding box center [241, 590] width 36 height 14
type input "#ffffff"
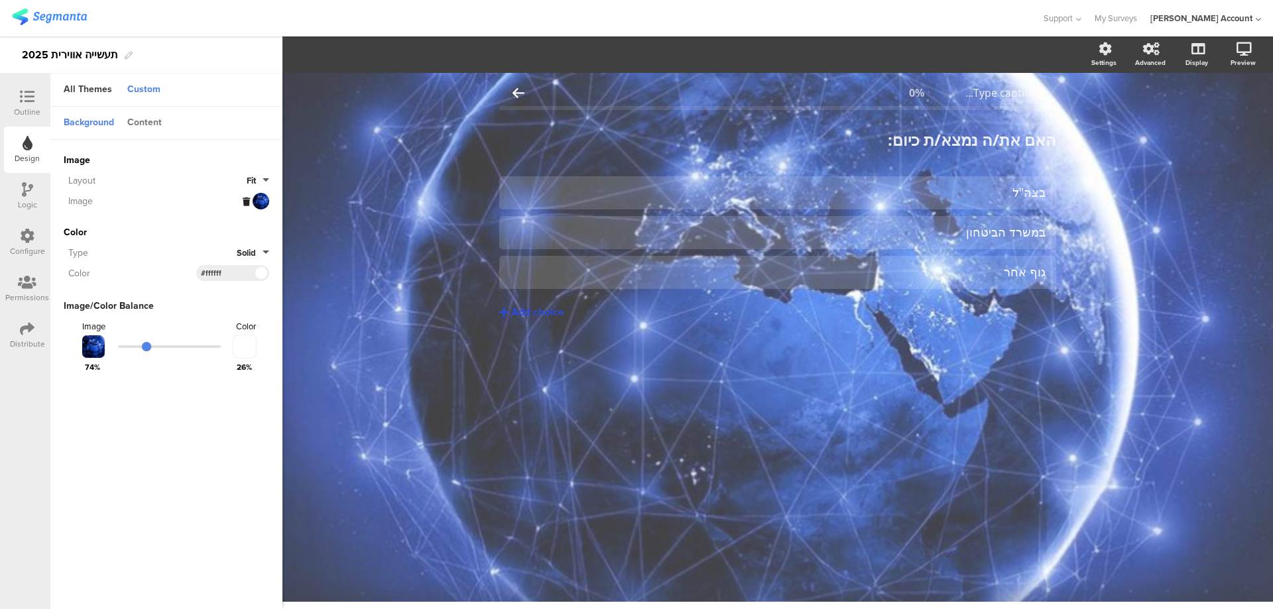
click at [153, 122] on div "Content" at bounding box center [145, 123] width 48 height 23
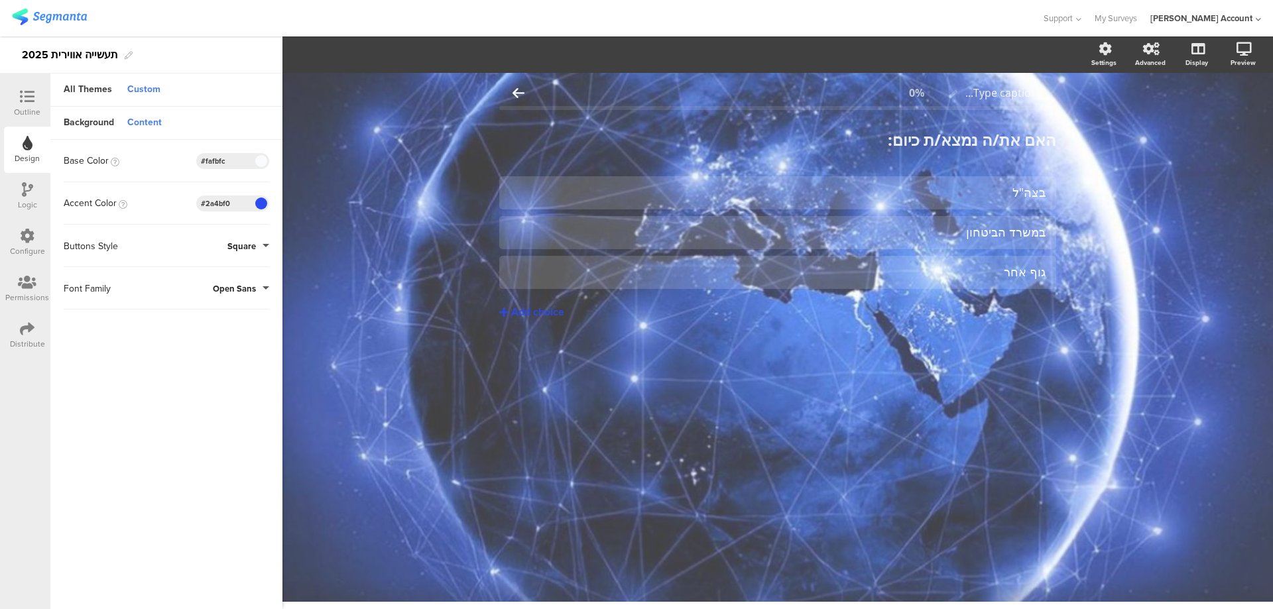
click at [257, 160] on span at bounding box center [260, 161] width 15 height 8
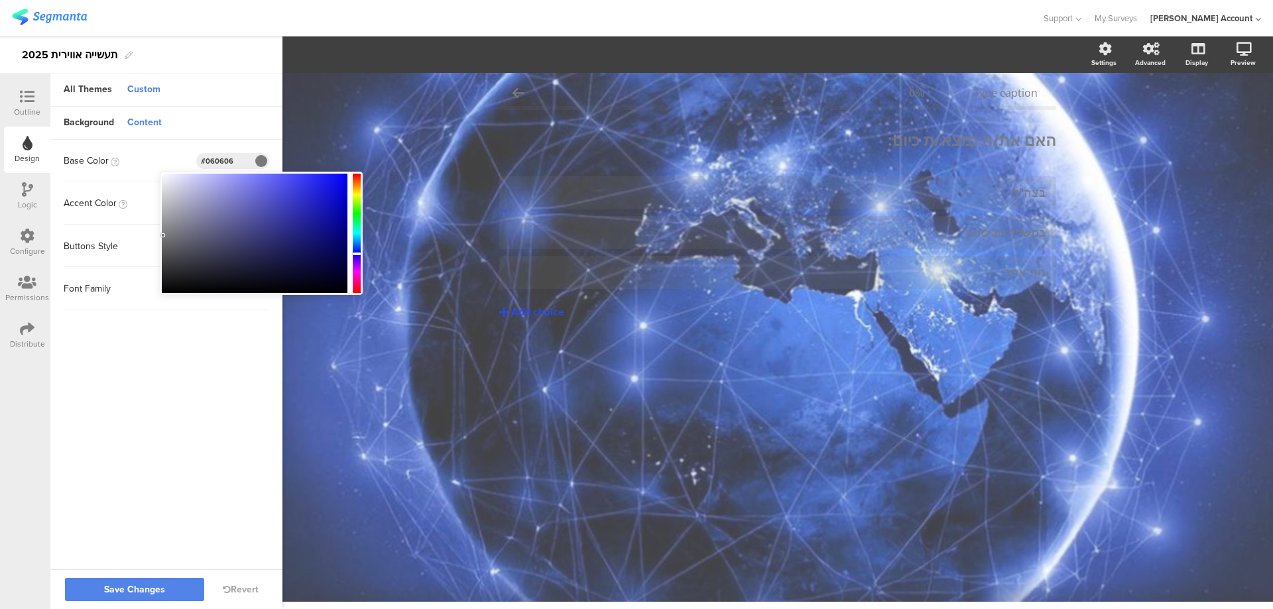
type input "#040404"
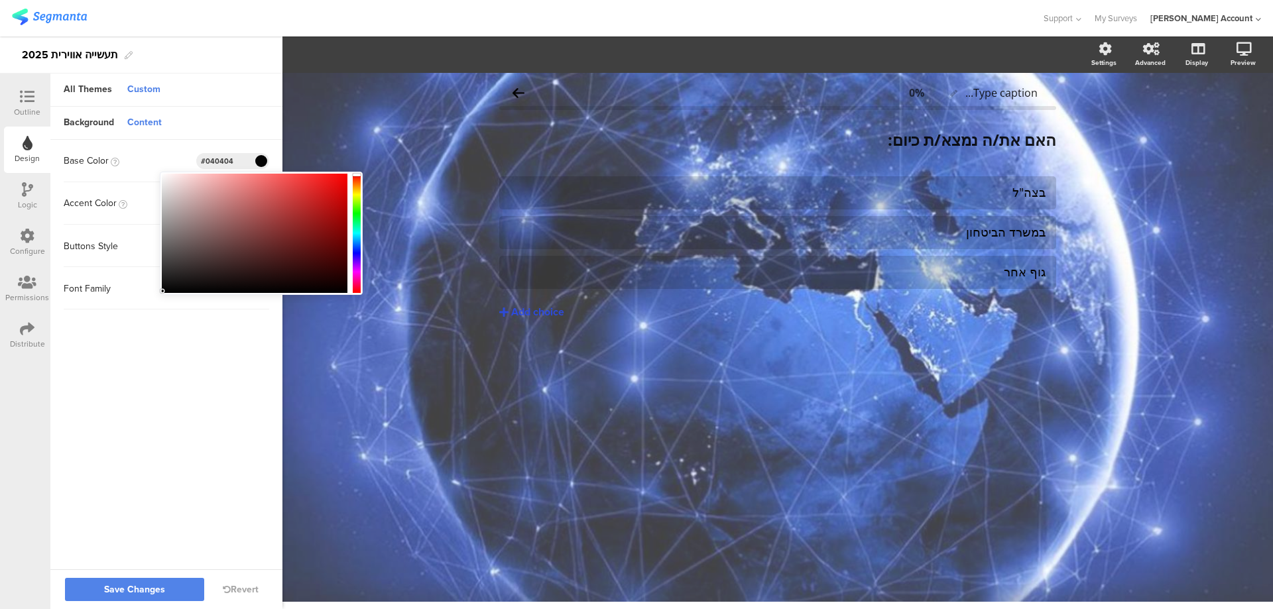
drag, startPoint x: 164, startPoint y: 175, endPoint x: 162, endPoint y: 291, distance: 116.1
click at [162, 291] on div at bounding box center [162, 291] width 3 height 3
click at [131, 581] on button "Save Changes" at bounding box center [134, 589] width 139 height 23
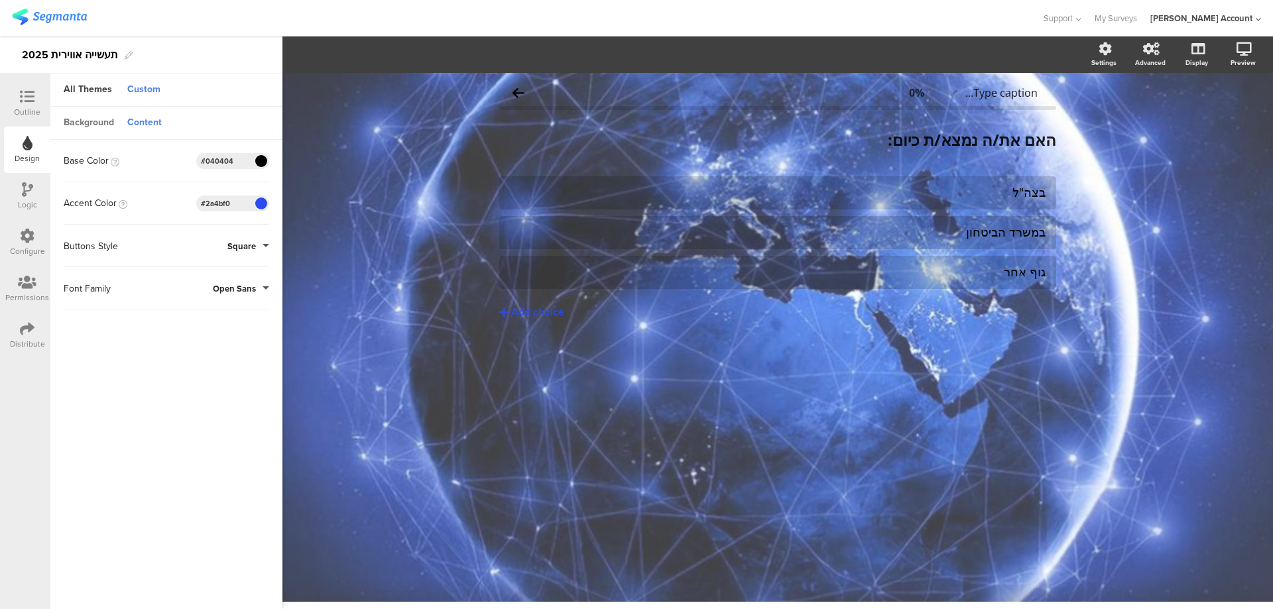
click at [105, 124] on div "Background" at bounding box center [89, 123] width 64 height 23
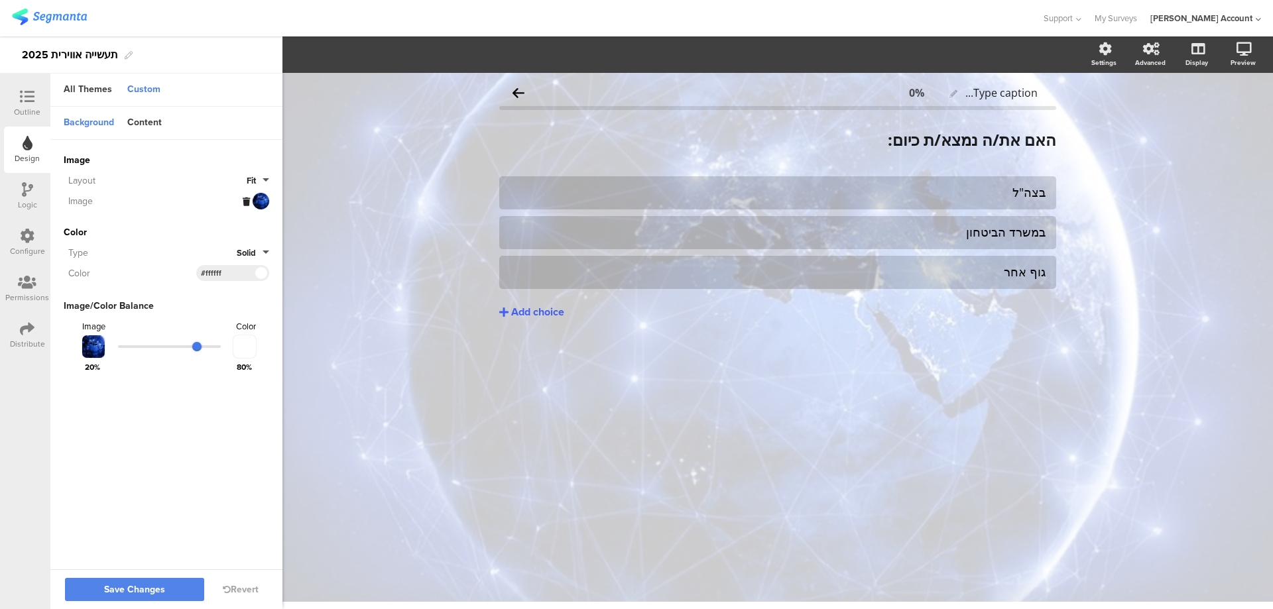
drag, startPoint x: 147, startPoint y: 344, endPoint x: 198, endPoint y: 346, distance: 51.1
click at [198, 346] on input "range" at bounding box center [169, 347] width 103 height 3
click at [133, 590] on span "Save Changes" at bounding box center [134, 590] width 61 height 0
click at [33, 90] on icon at bounding box center [27, 97] width 15 height 15
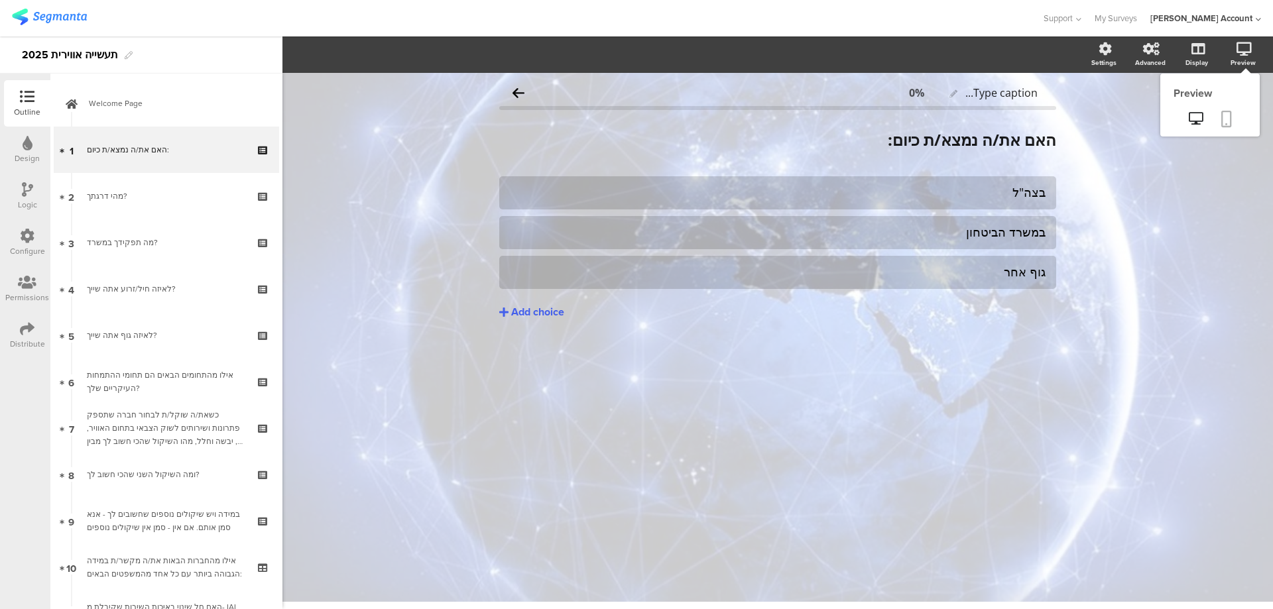
click at [1232, 117] on link at bounding box center [1226, 119] width 29 height 25
click at [28, 146] on icon at bounding box center [28, 143] width 10 height 15
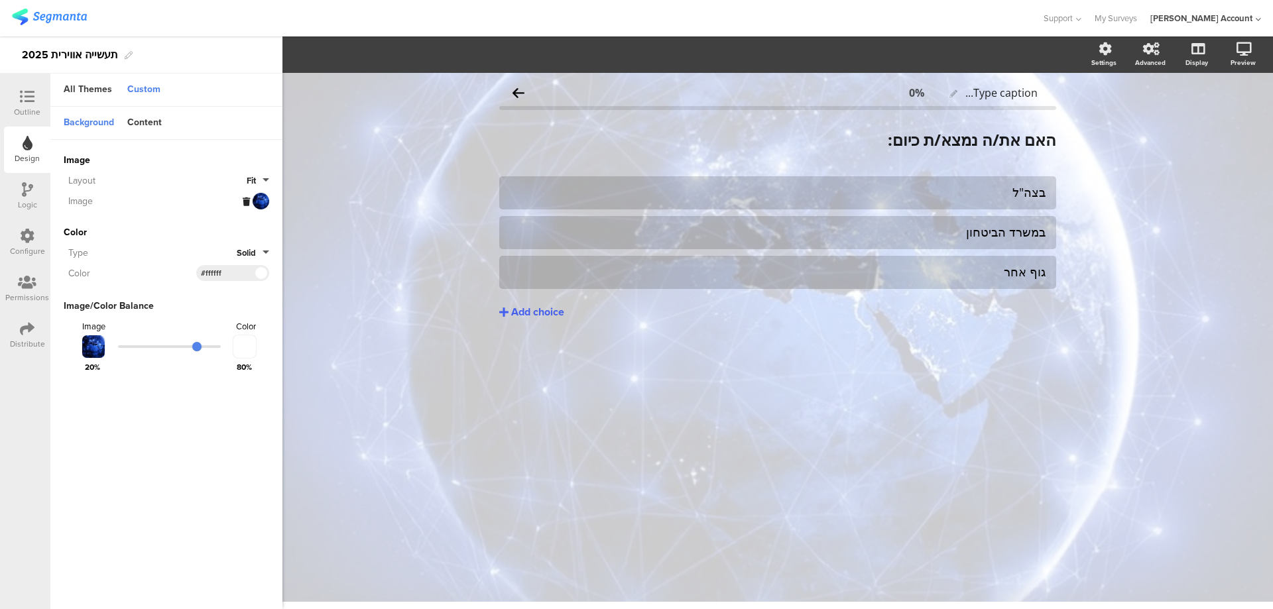
click at [257, 181] on button "Fit" at bounding box center [258, 180] width 23 height 13
click at [232, 210] on button "Fill" at bounding box center [219, 211] width 99 height 28
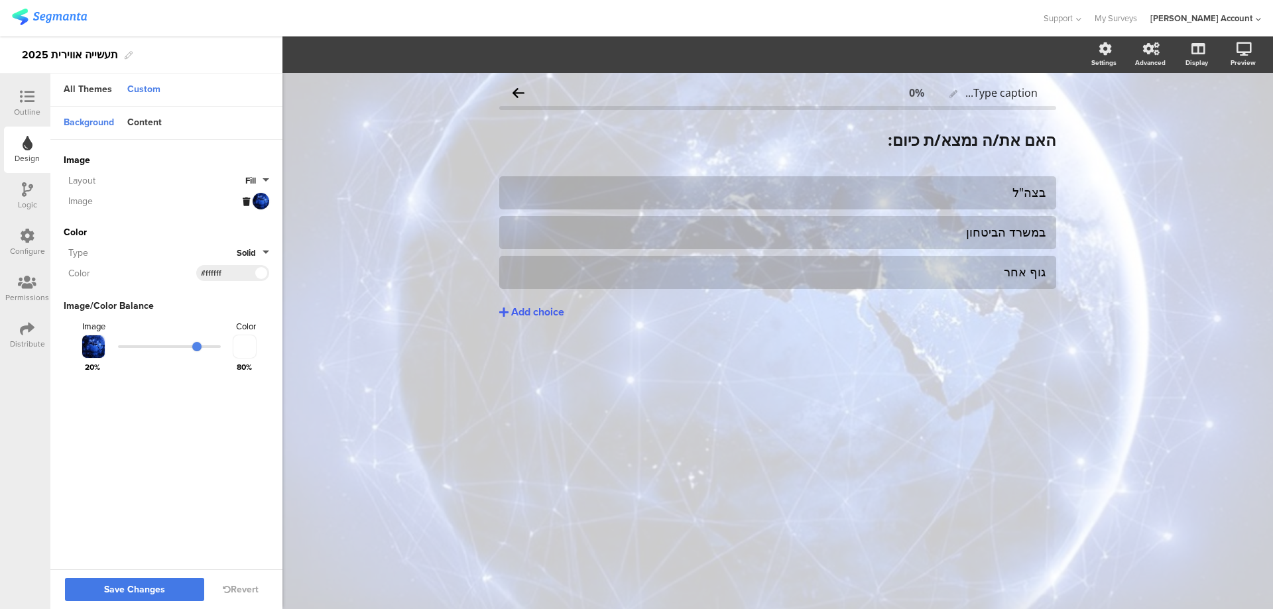
click at [166, 588] on button "Save Changes" at bounding box center [134, 589] width 139 height 23
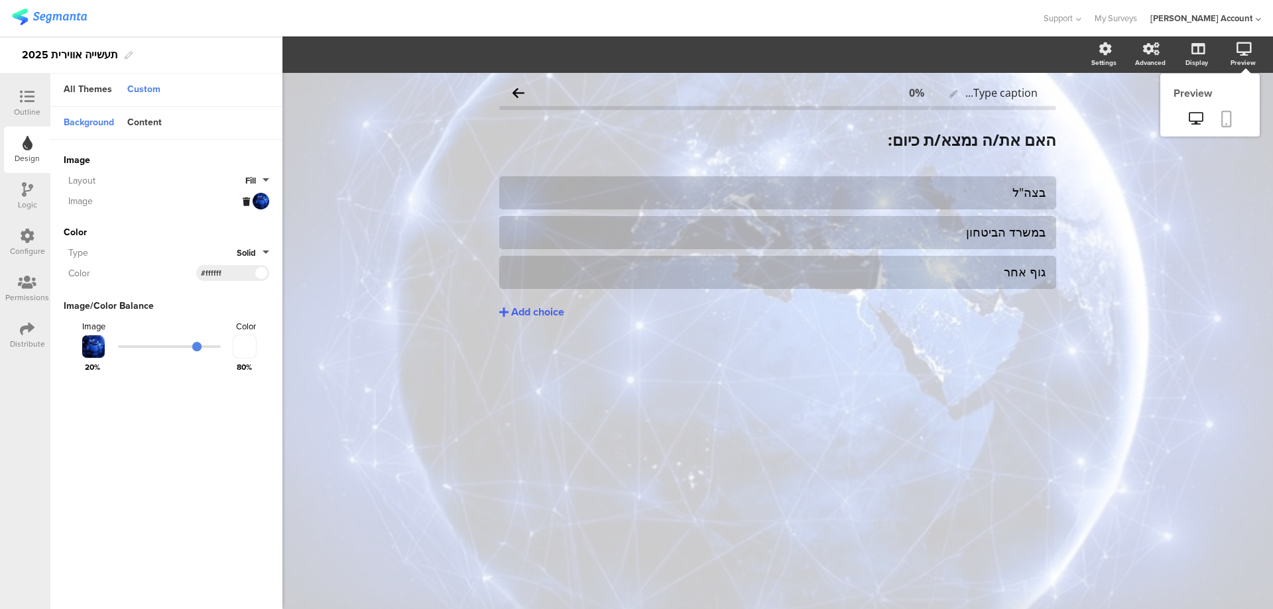
click at [1224, 113] on icon at bounding box center [1227, 119] width 11 height 17
click at [20, 99] on icon at bounding box center [27, 97] width 15 height 15
